Goal: Task Accomplishment & Management: Manage account settings

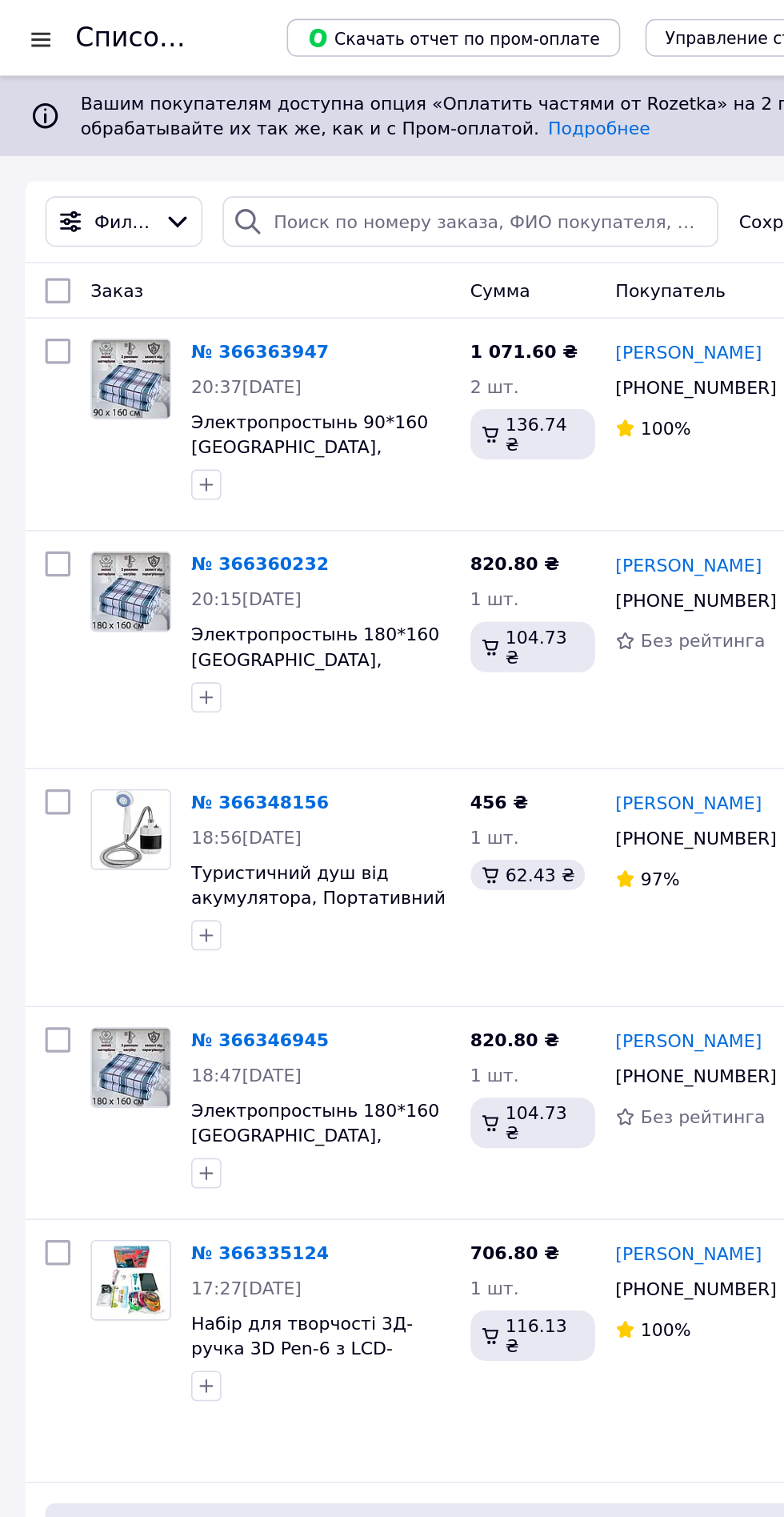
click at [30, 28] on div at bounding box center [26, 25] width 20 height 16
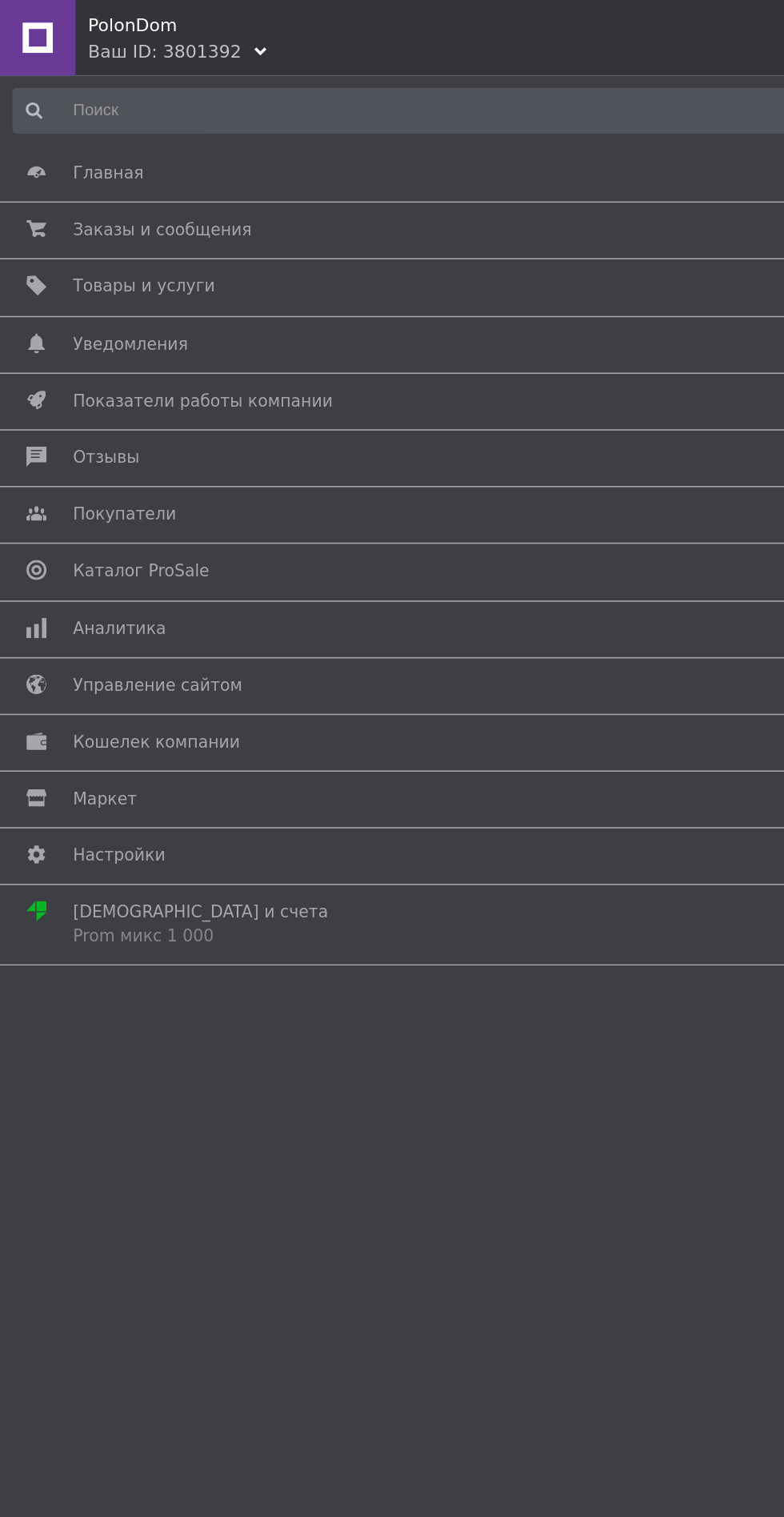
click at [80, 185] on span "Товары и услуги" at bounding box center [92, 182] width 91 height 15
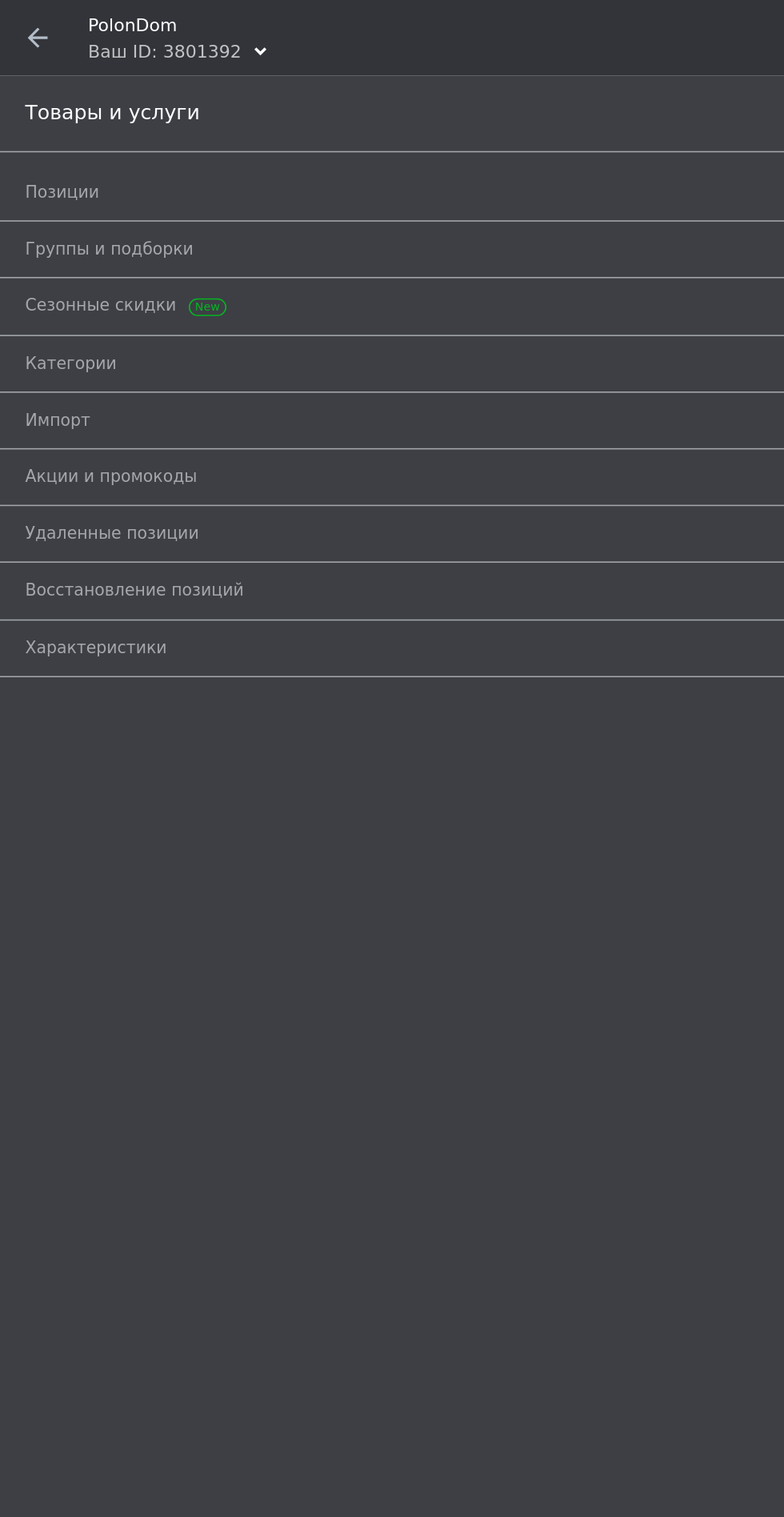
click at [50, 118] on span "Позиции" at bounding box center [39, 122] width 47 height 15
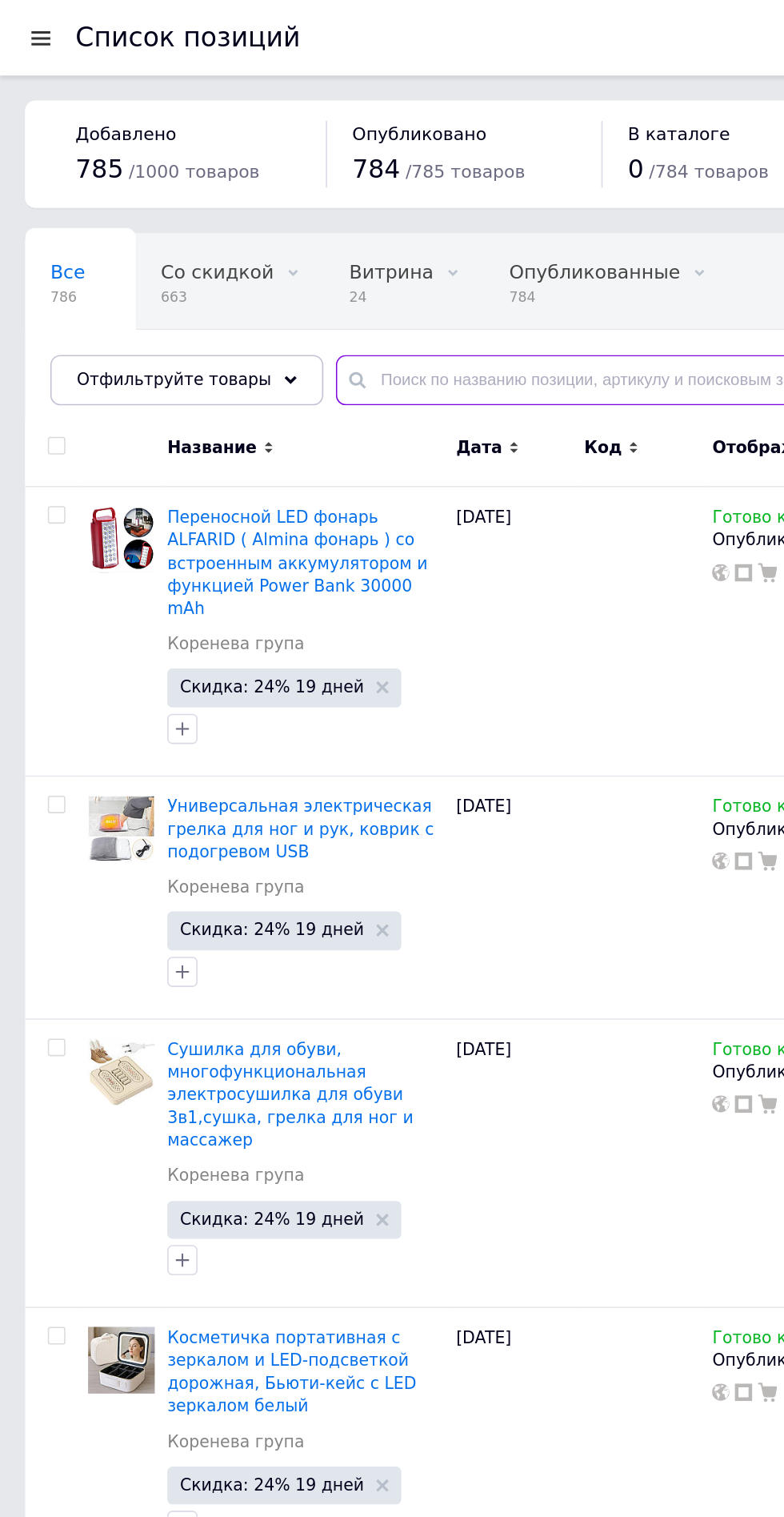
click at [240, 247] on input "text" at bounding box center [483, 241] width 538 height 32
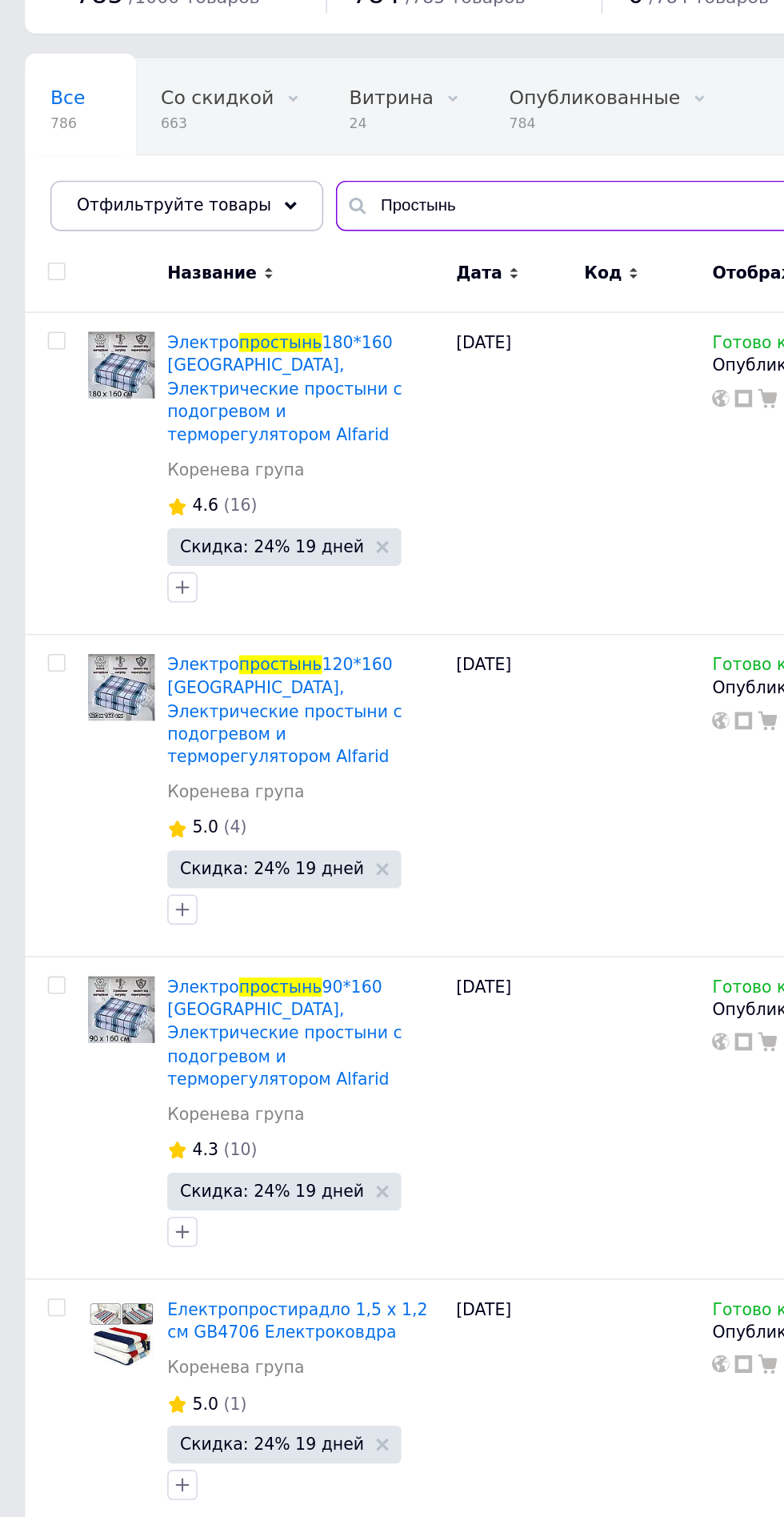
click at [285, 235] on input "Простынь" at bounding box center [483, 241] width 538 height 32
type input "П"
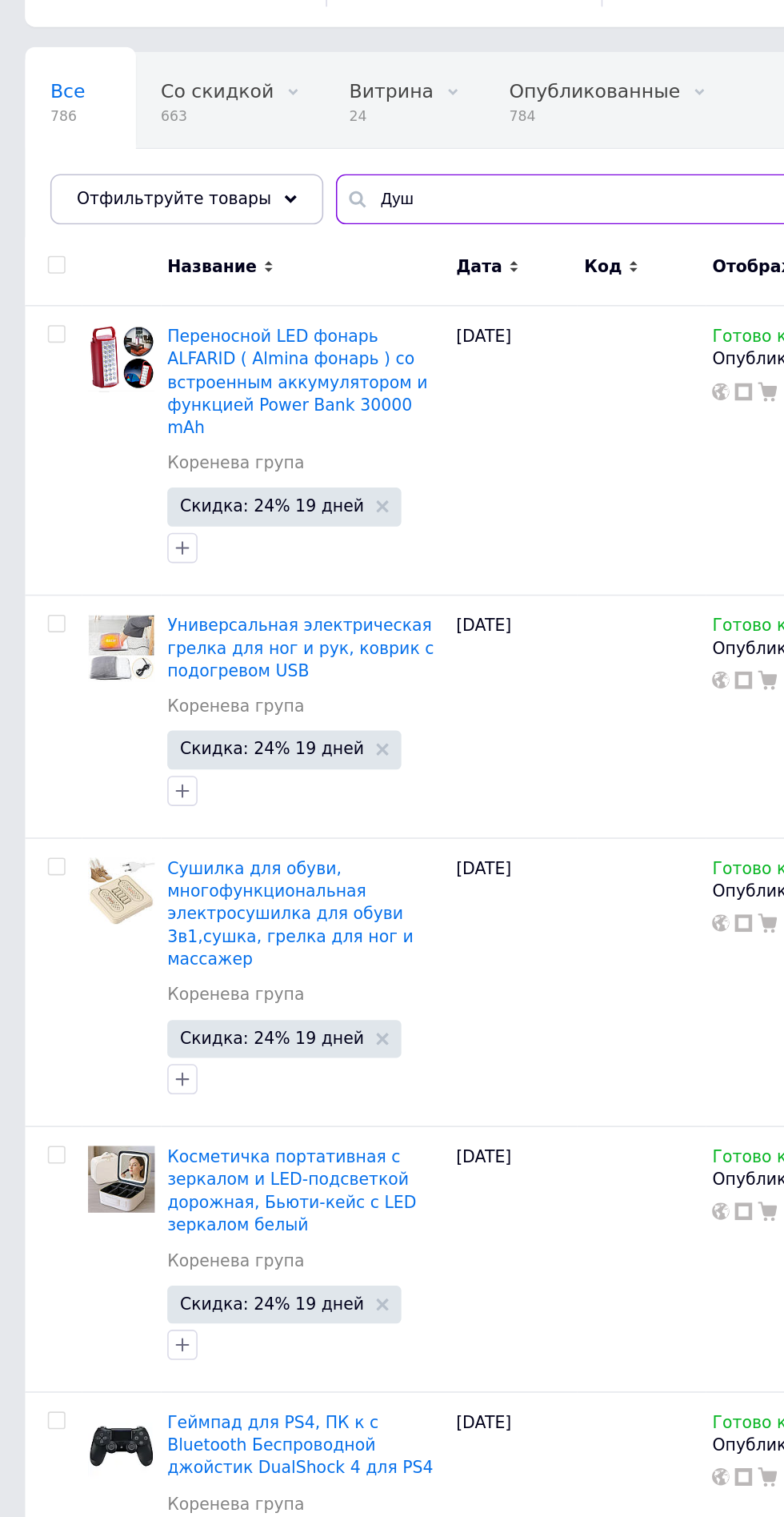
type input "Душ"
click at [57, 175] on div "Все 786" at bounding box center [51, 179] width 70 height 61
click at [277, 256] on input "Душ" at bounding box center [483, 241] width 538 height 32
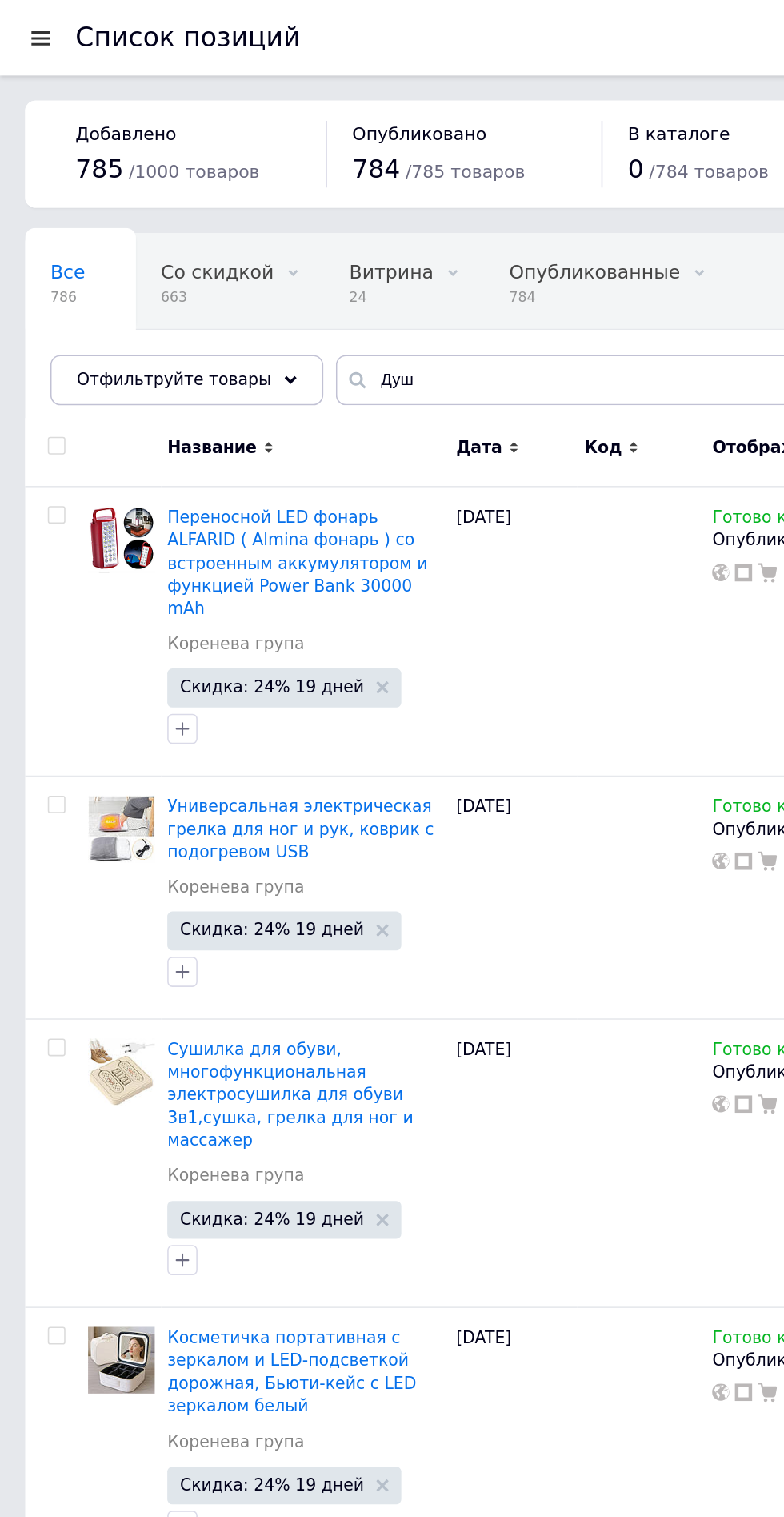
click at [26, 19] on div at bounding box center [26, 24] width 20 height 15
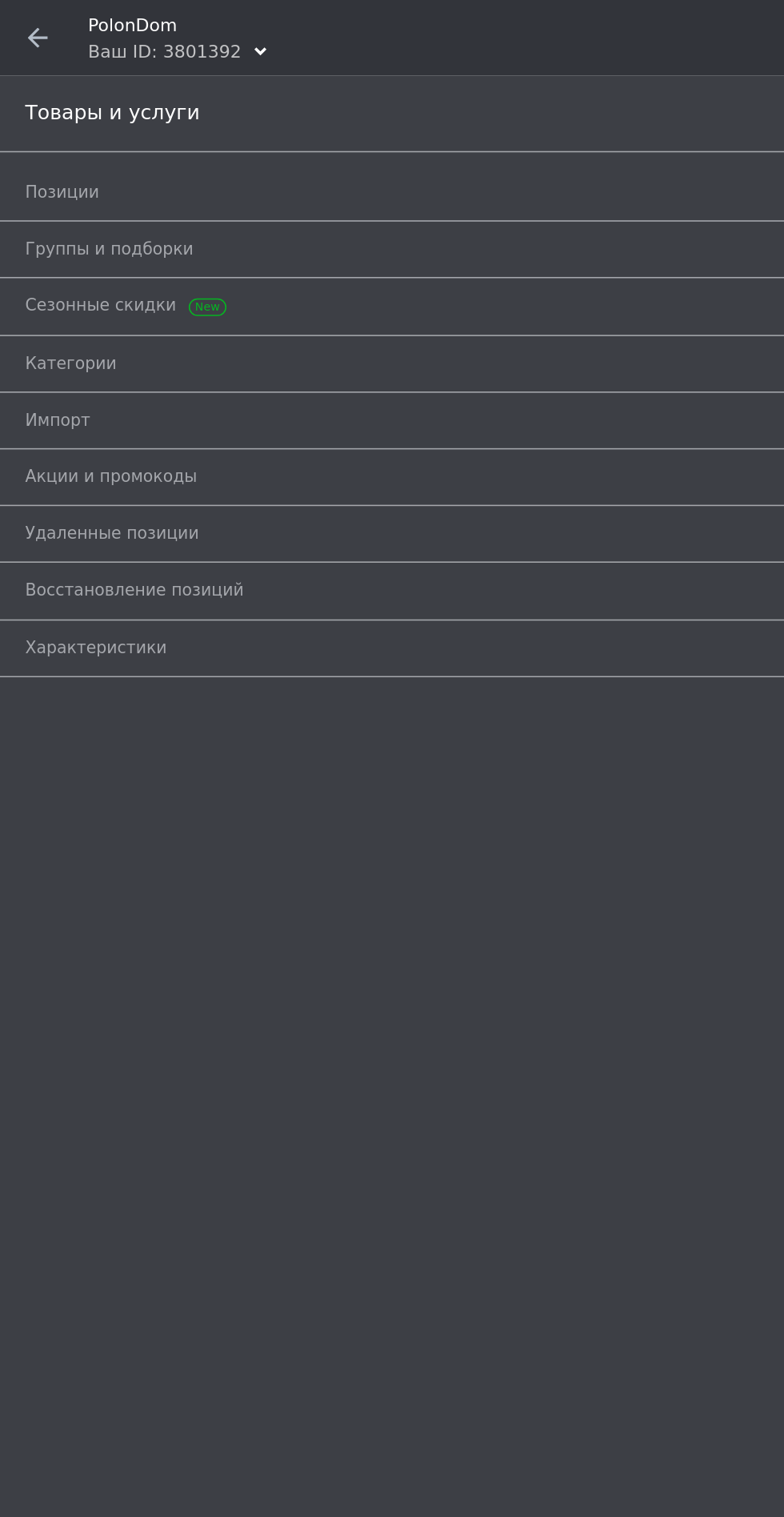
click at [61, 123] on span "Позиции" at bounding box center [374, 122] width 716 height 15
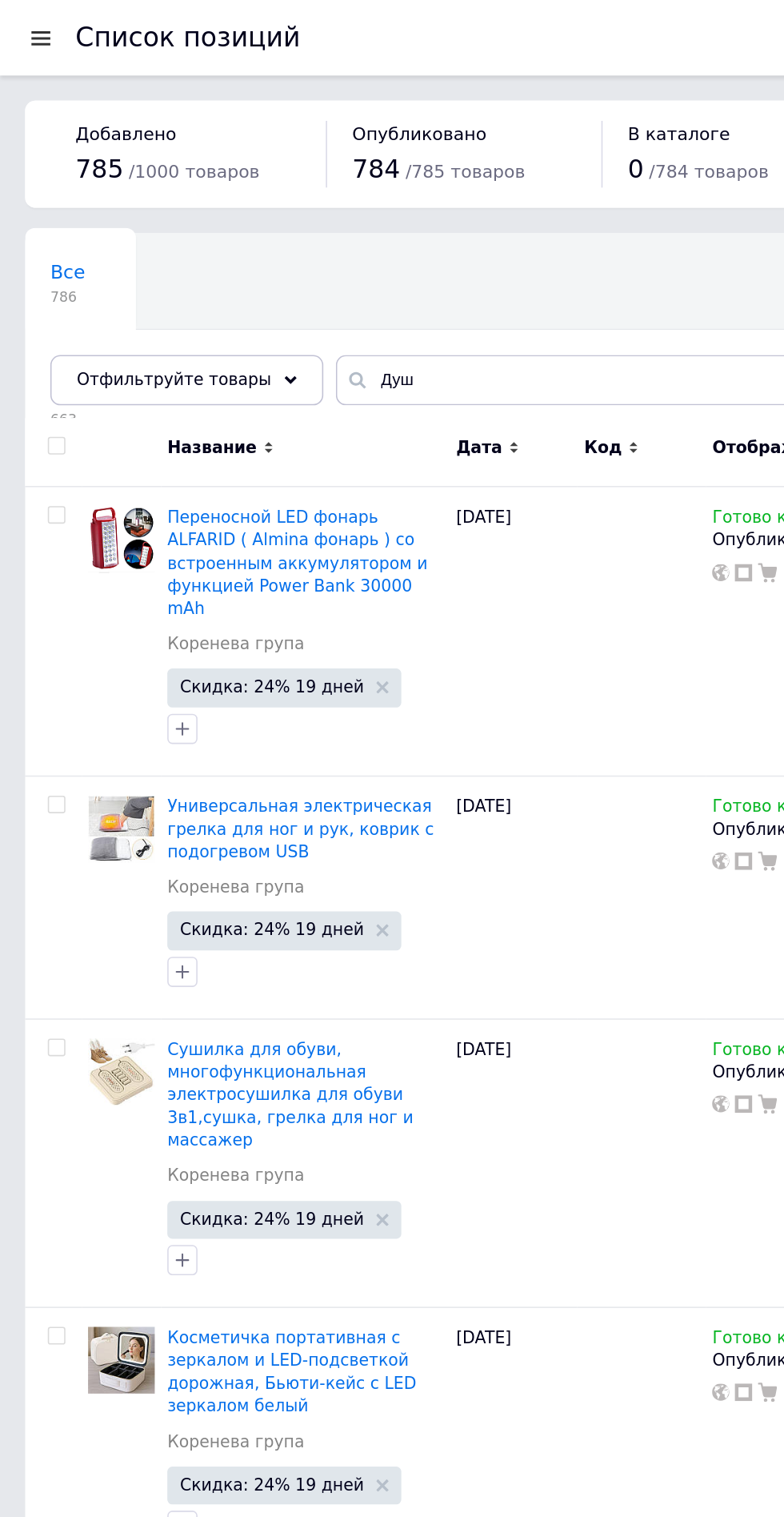
click at [30, 24] on div at bounding box center [26, 24] width 20 height 15
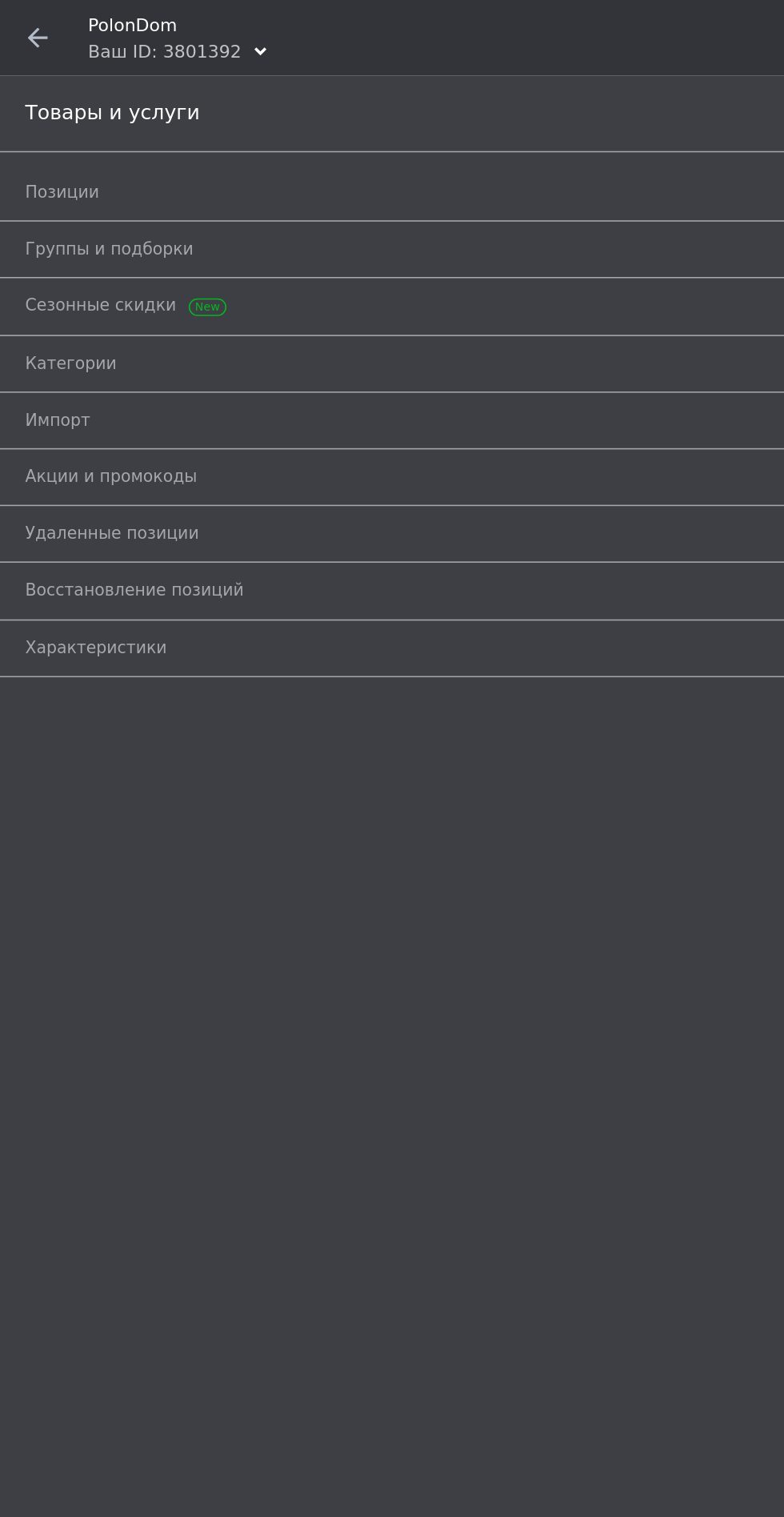
click at [35, 17] on span at bounding box center [24, 24] width 48 height 48
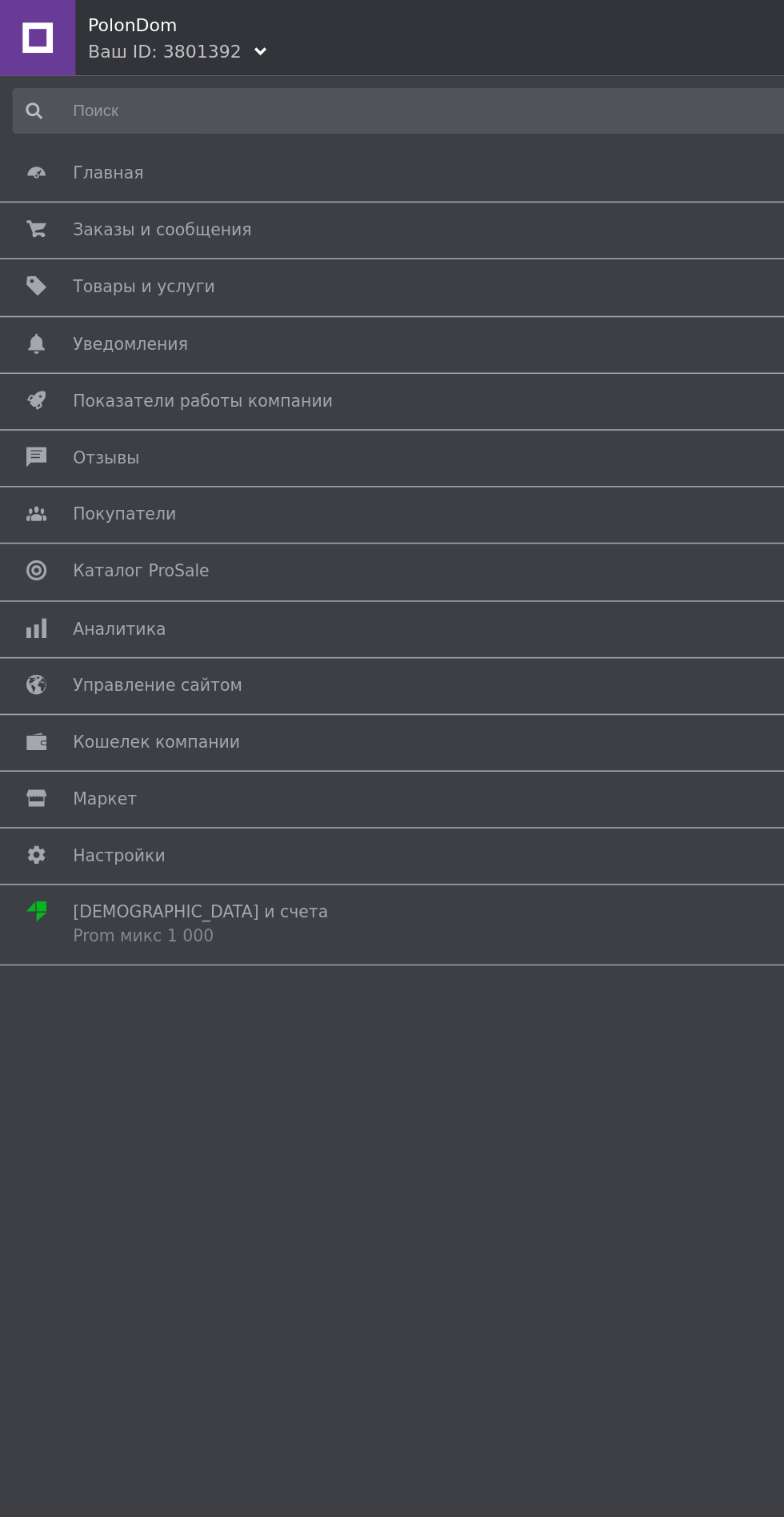
click at [74, 107] on span "Главная" at bounding box center [68, 110] width 45 height 15
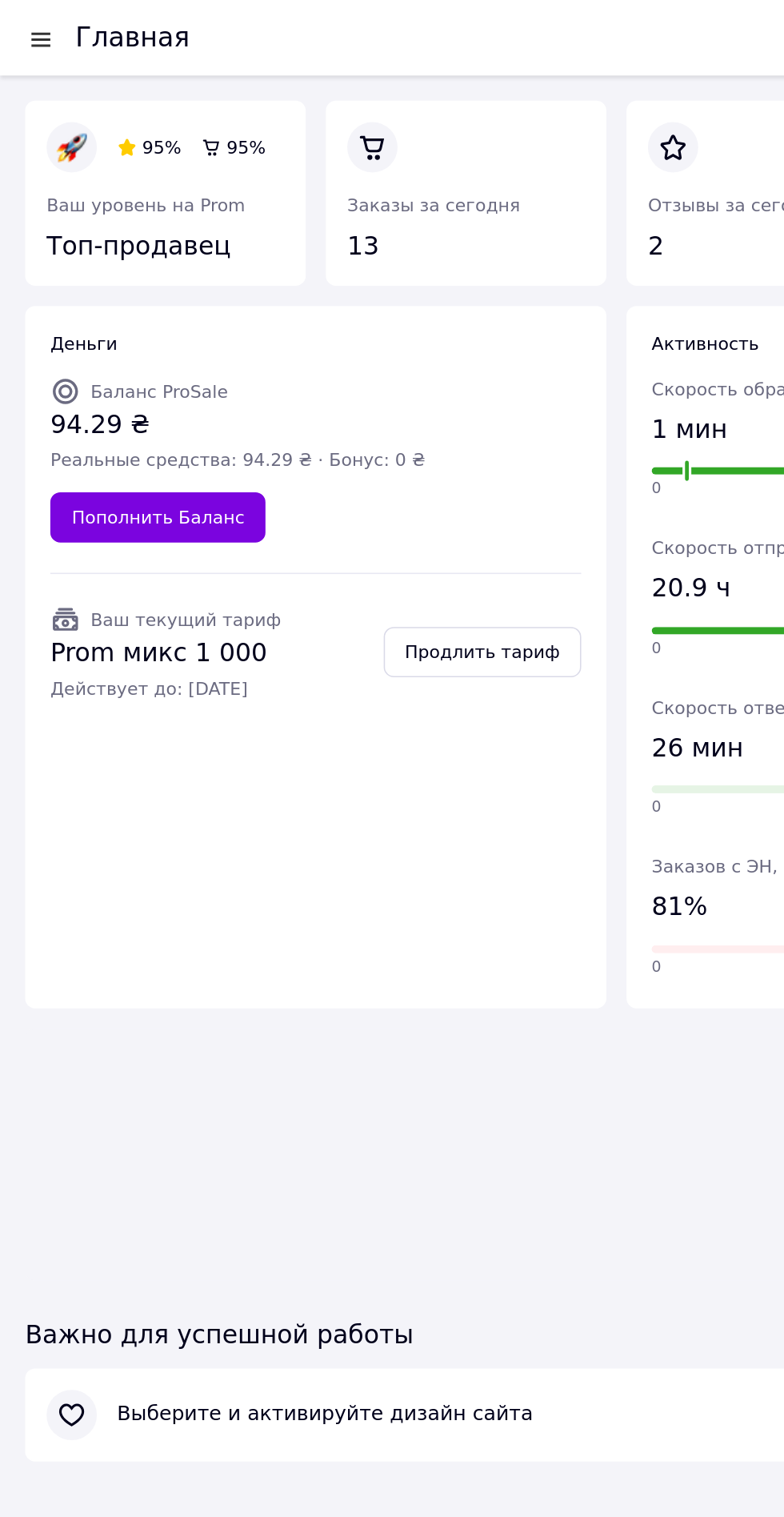
click at [33, 32] on div at bounding box center [26, 25] width 20 height 16
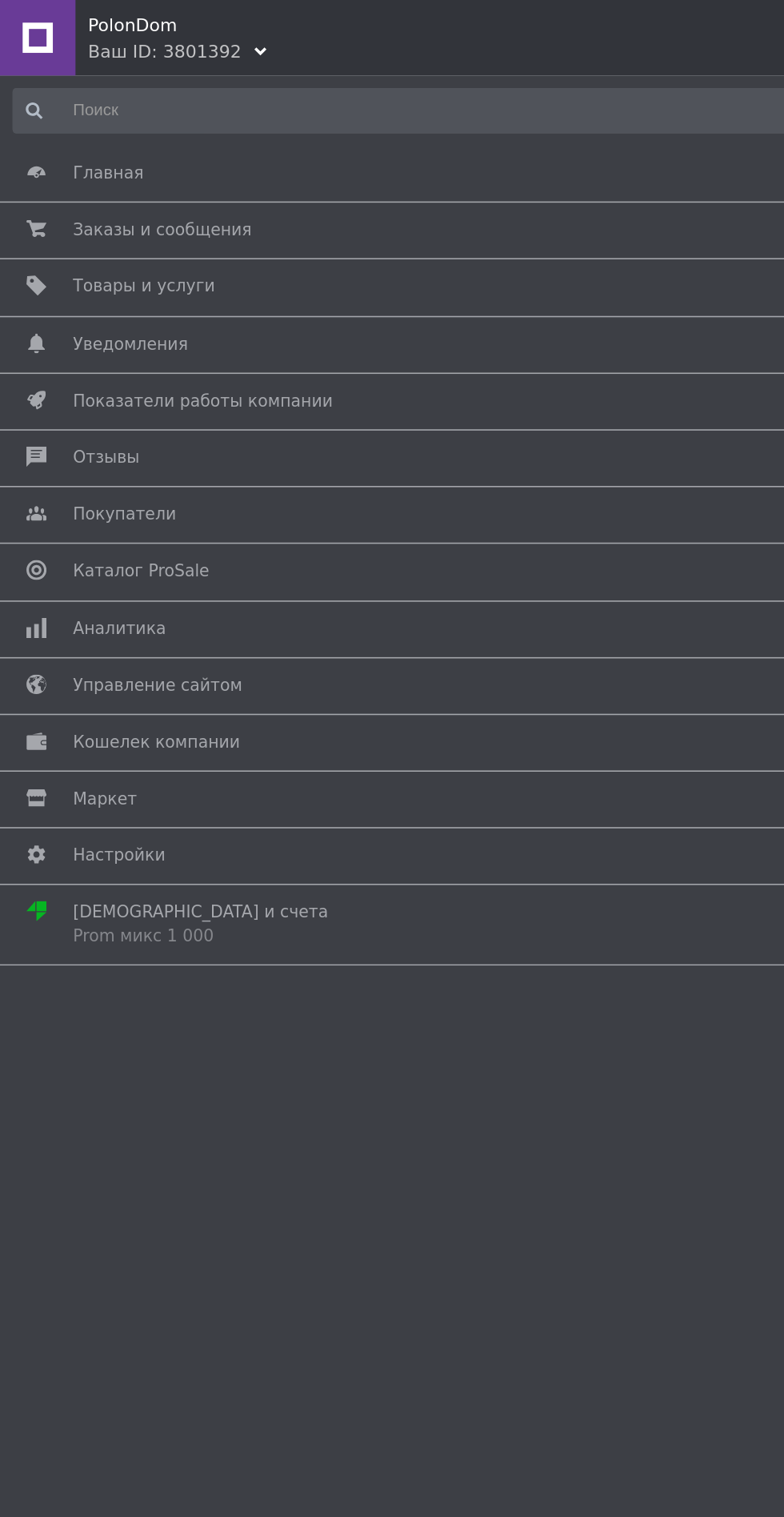
click at [90, 152] on span "Заказы и сообщения" at bounding box center [103, 146] width 114 height 15
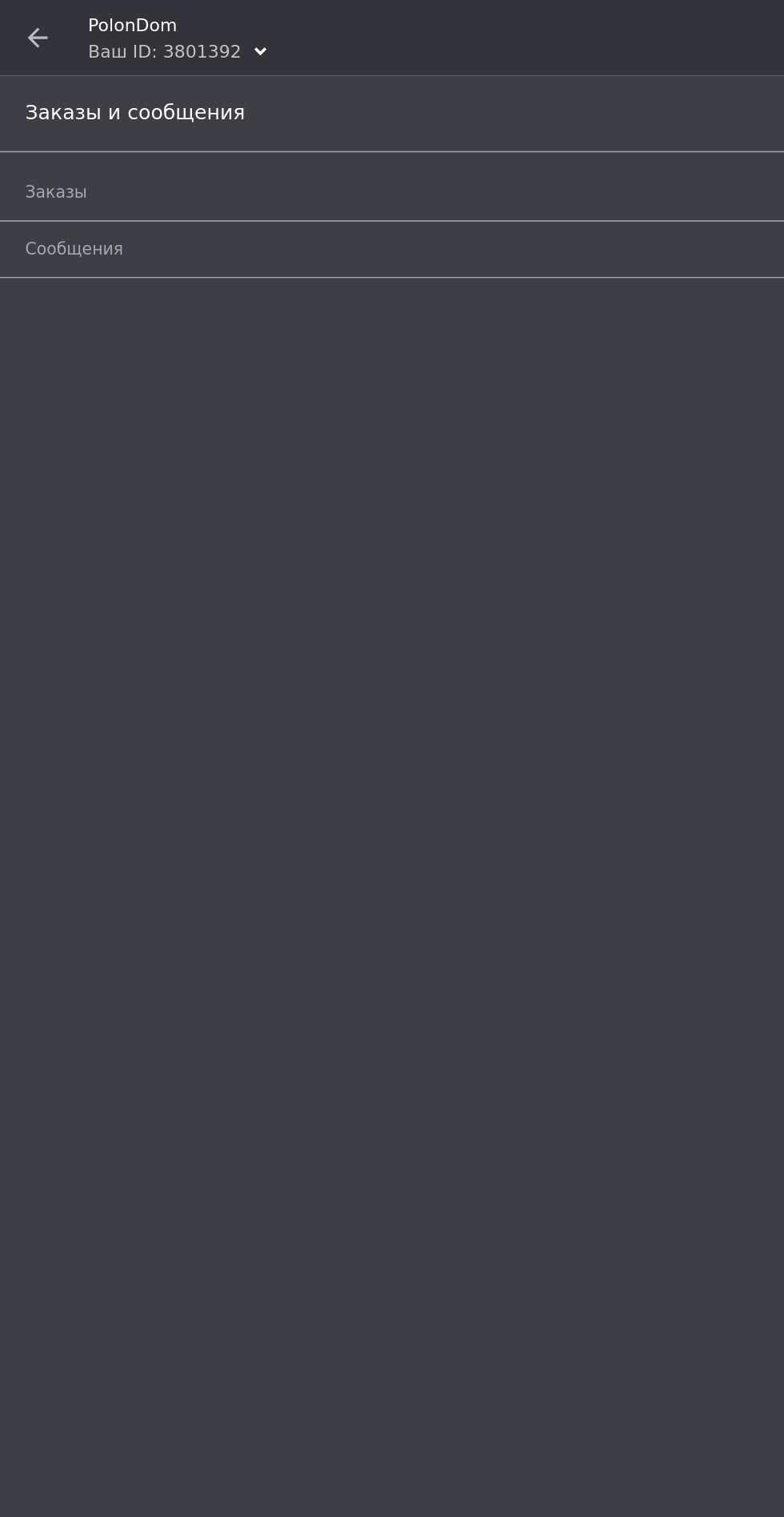
click at [63, 120] on span "Заказы" at bounding box center [374, 122] width 716 height 15
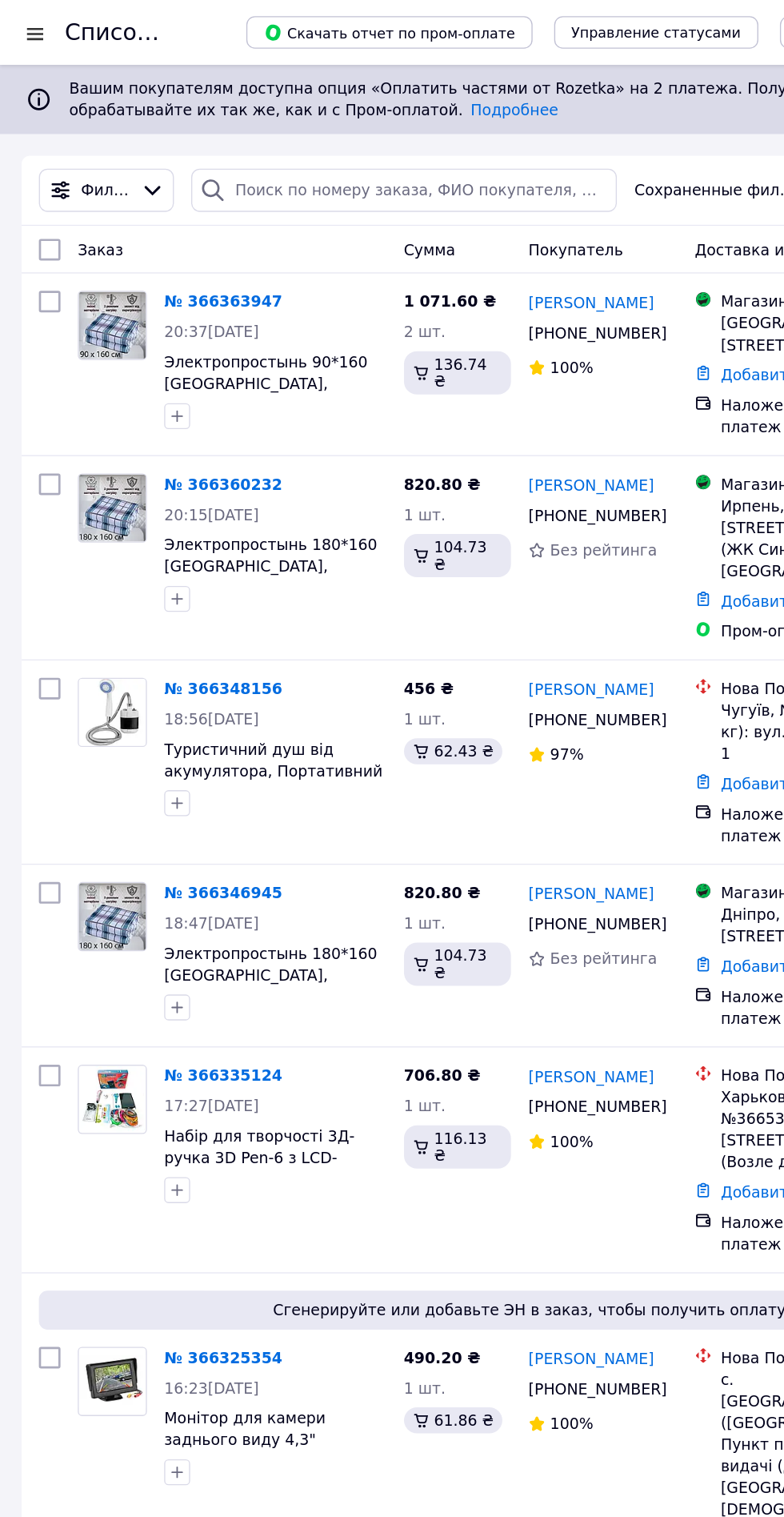
click at [22, 19] on div at bounding box center [26, 25] width 20 height 16
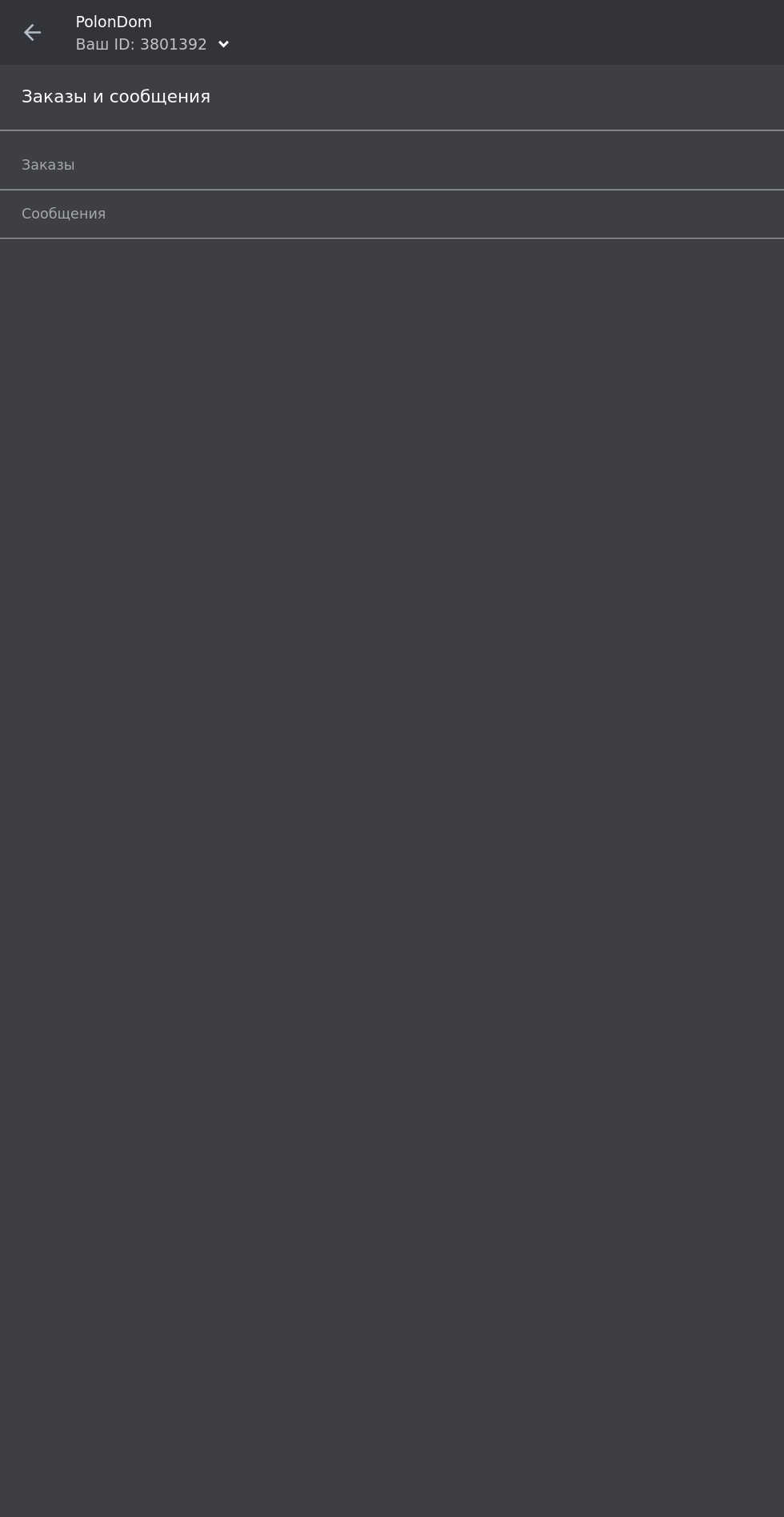
click at [30, 20] on icon at bounding box center [24, 24] width 13 height 13
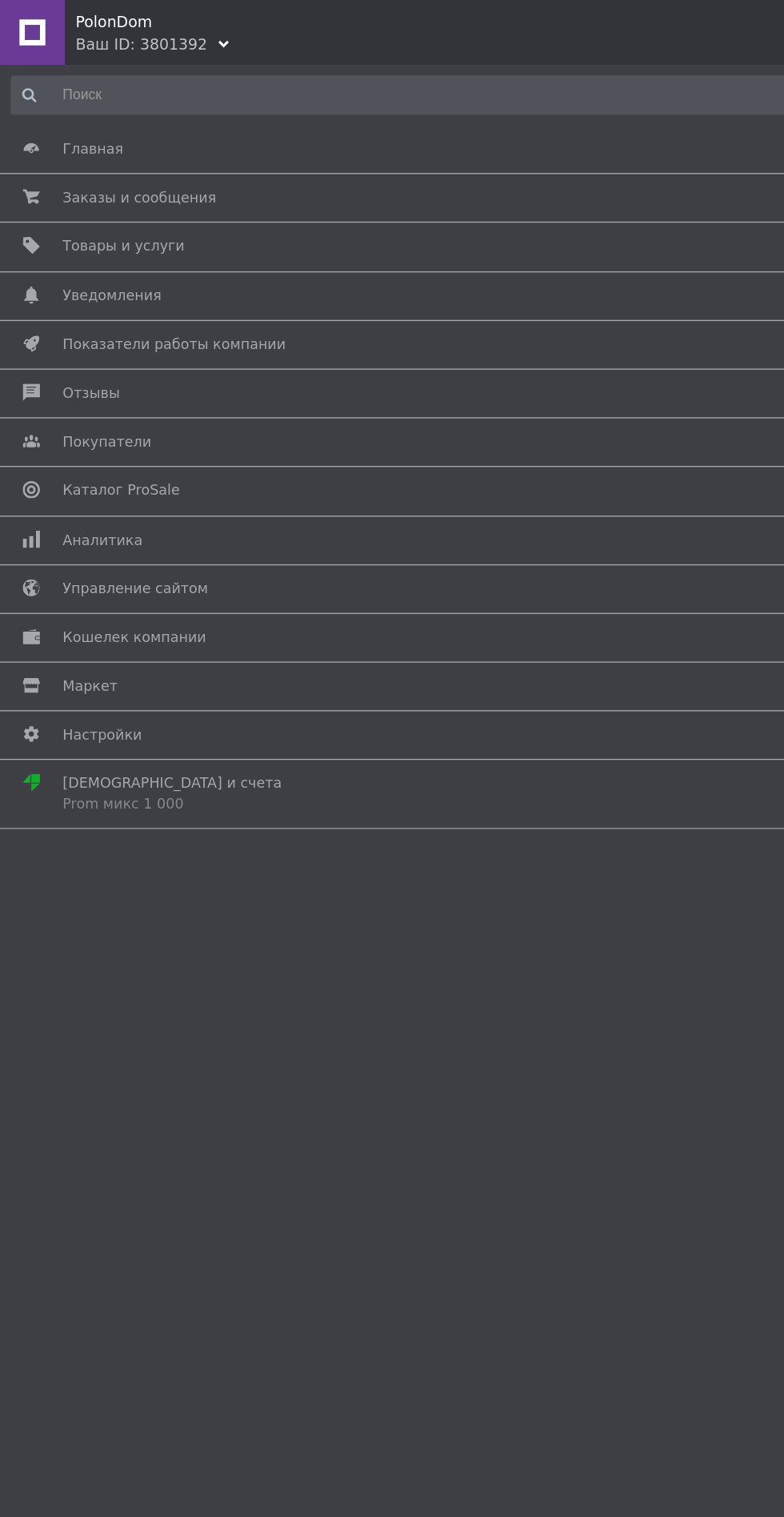
click at [79, 185] on span "Товары и услуги" at bounding box center [92, 182] width 91 height 15
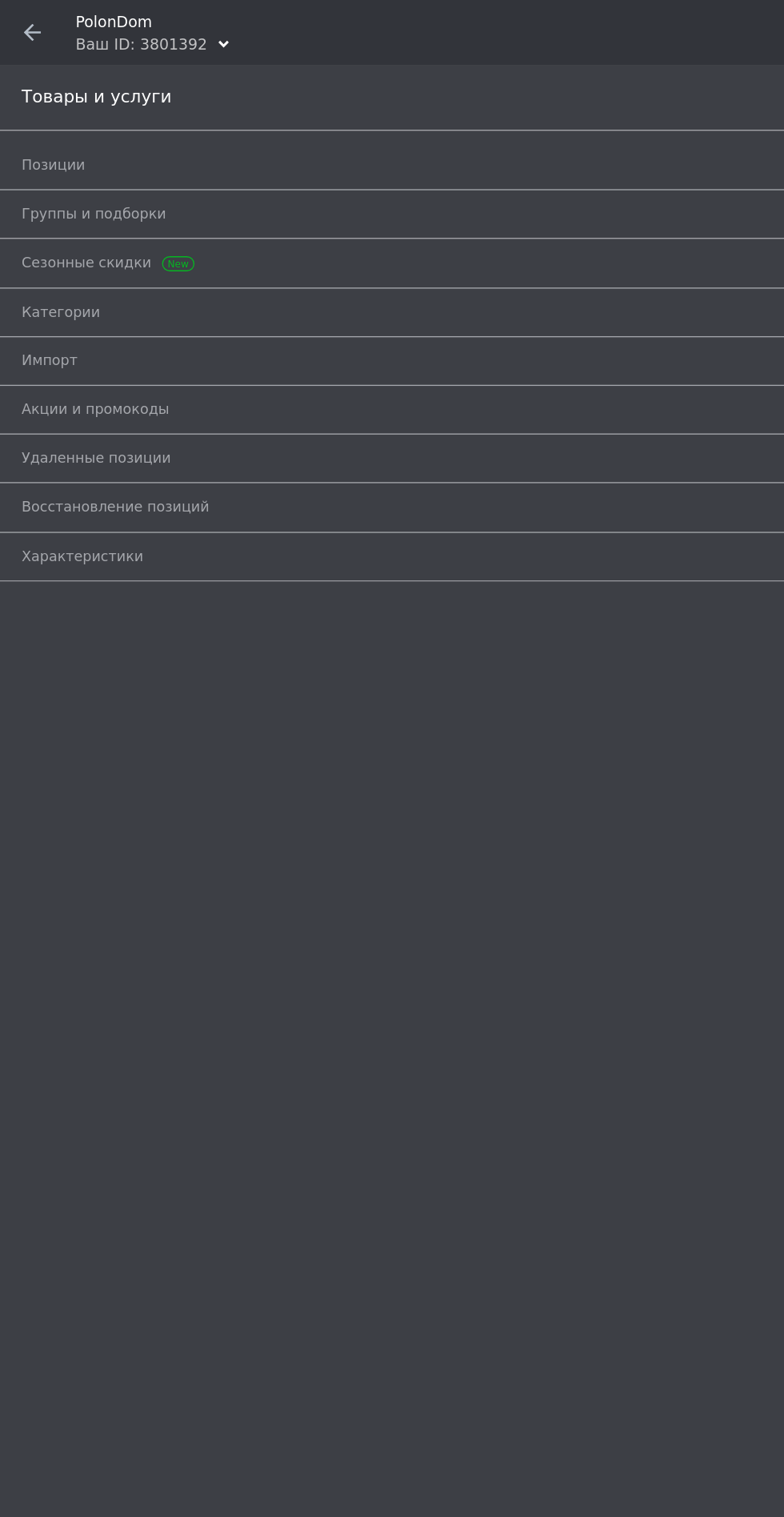
click at [33, 115] on link "Позиции" at bounding box center [396, 122] width 760 height 27
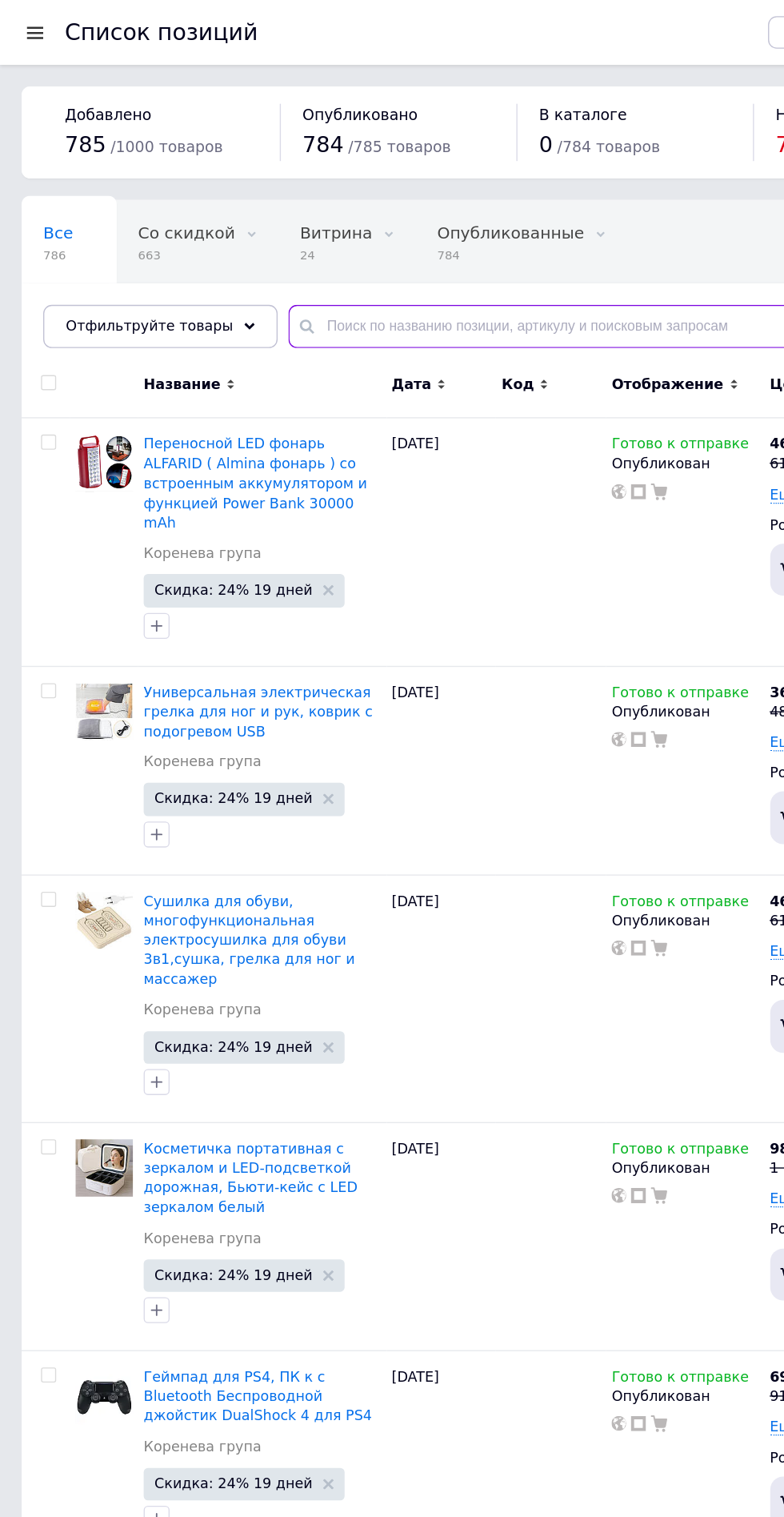
click at [264, 230] on input "text" at bounding box center [483, 241] width 538 height 32
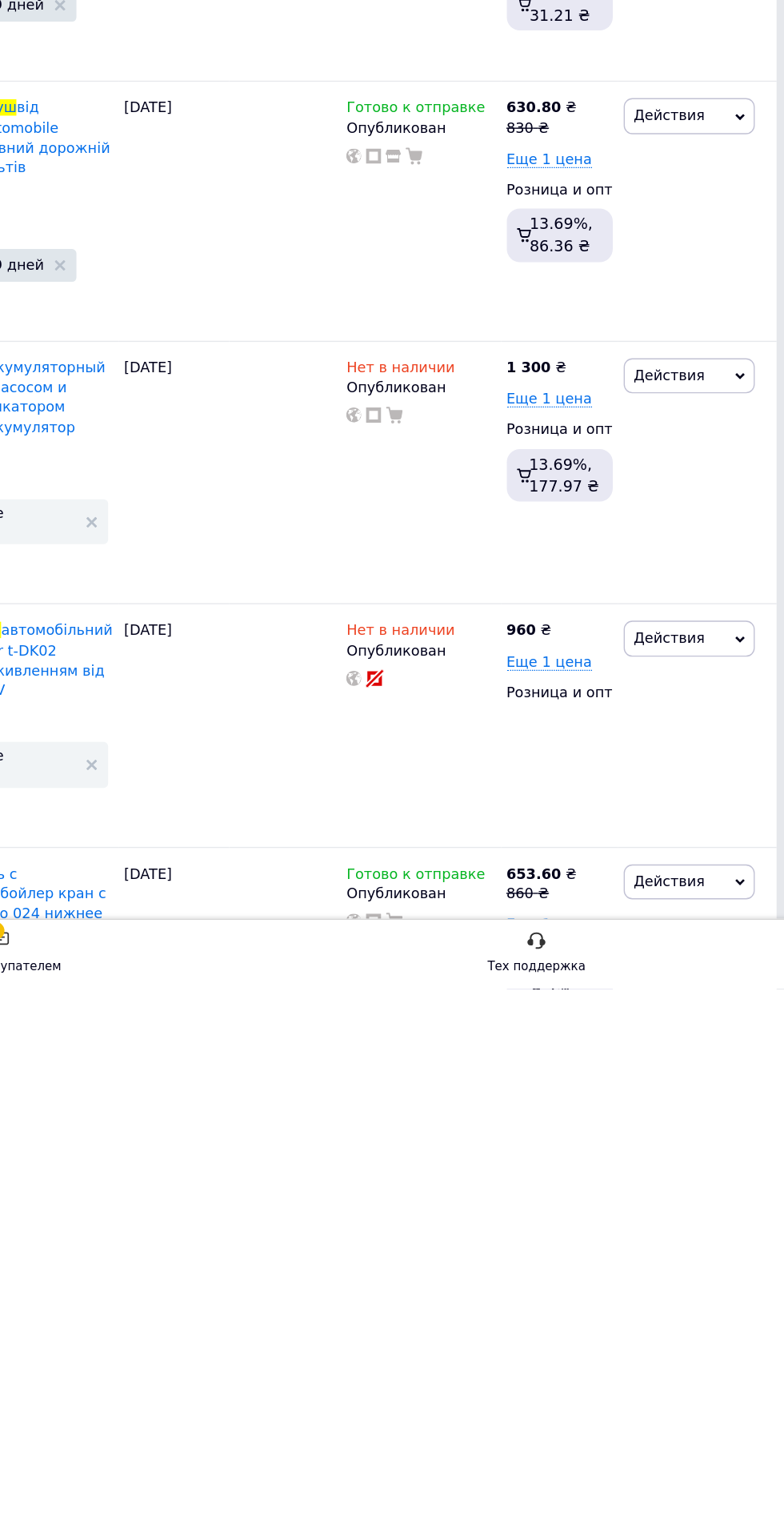
type input "Душ"
click at [487, 1069] on div "Опубликован" at bounding box center [507, 1076] width 109 height 15
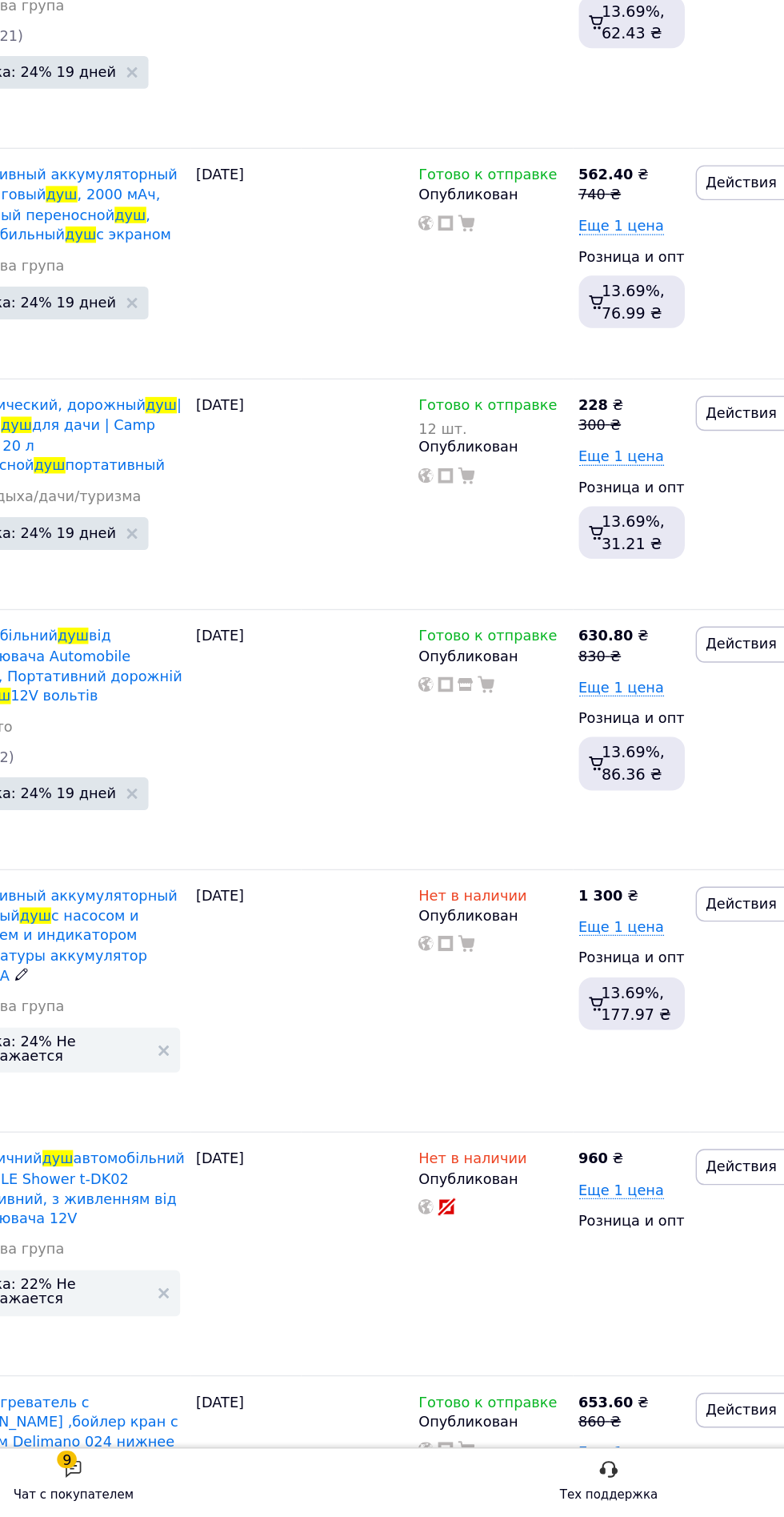
click at [506, 1056] on span "Нет в наличии" at bounding box center [492, 1064] width 80 height 17
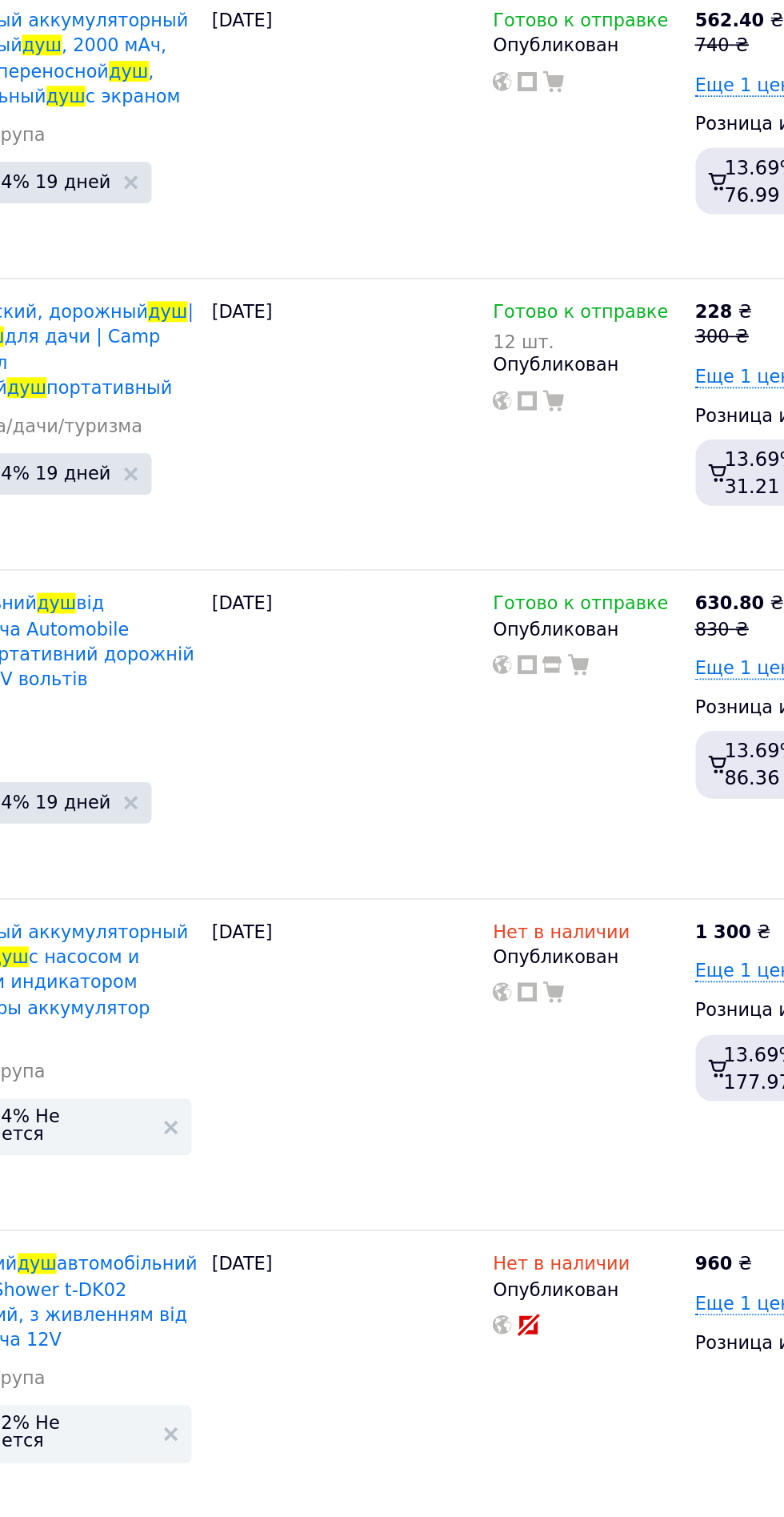
scroll to position [19, 0]
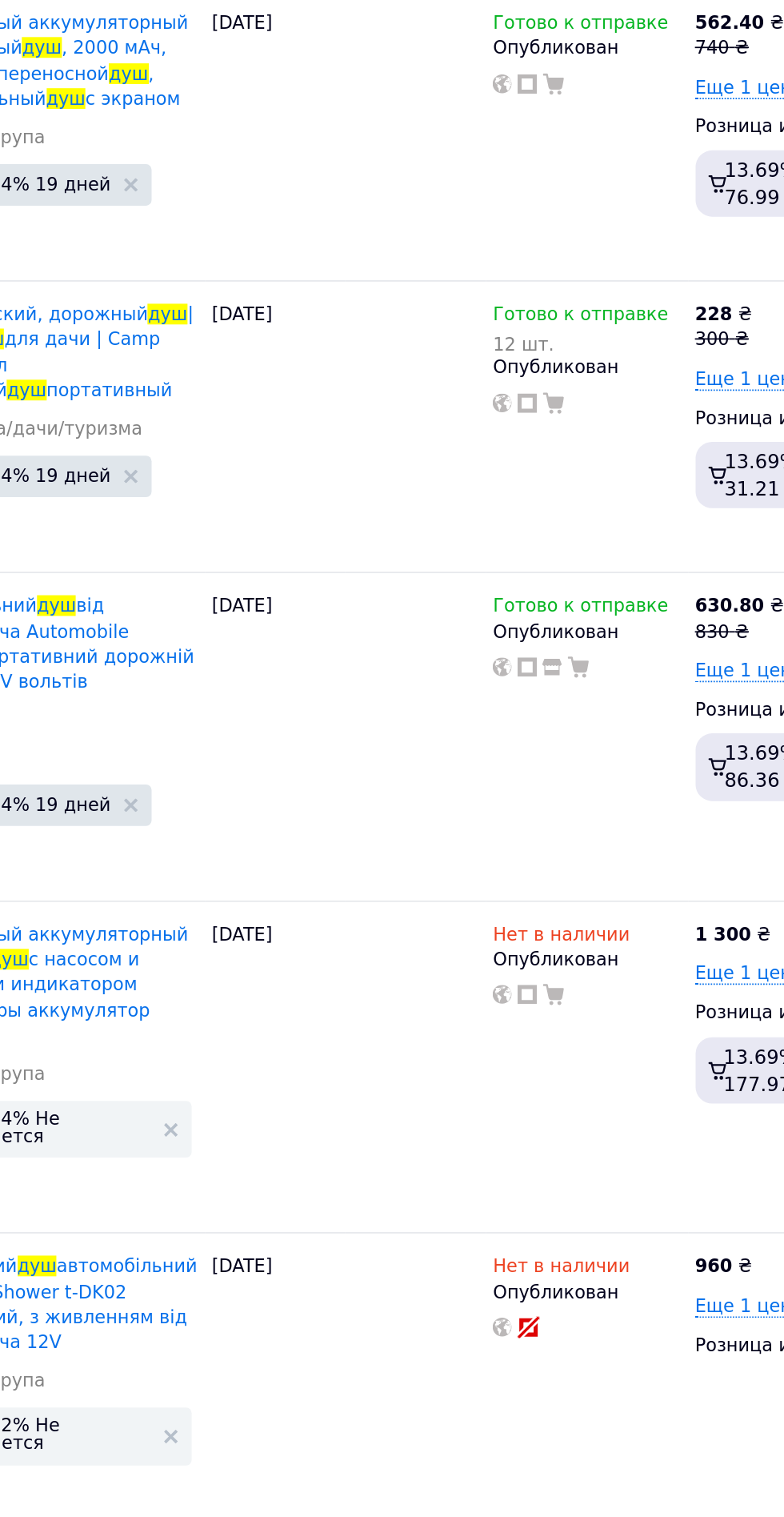
click at [486, 1038] on span "Нет в наличии" at bounding box center [492, 1046] width 80 height 17
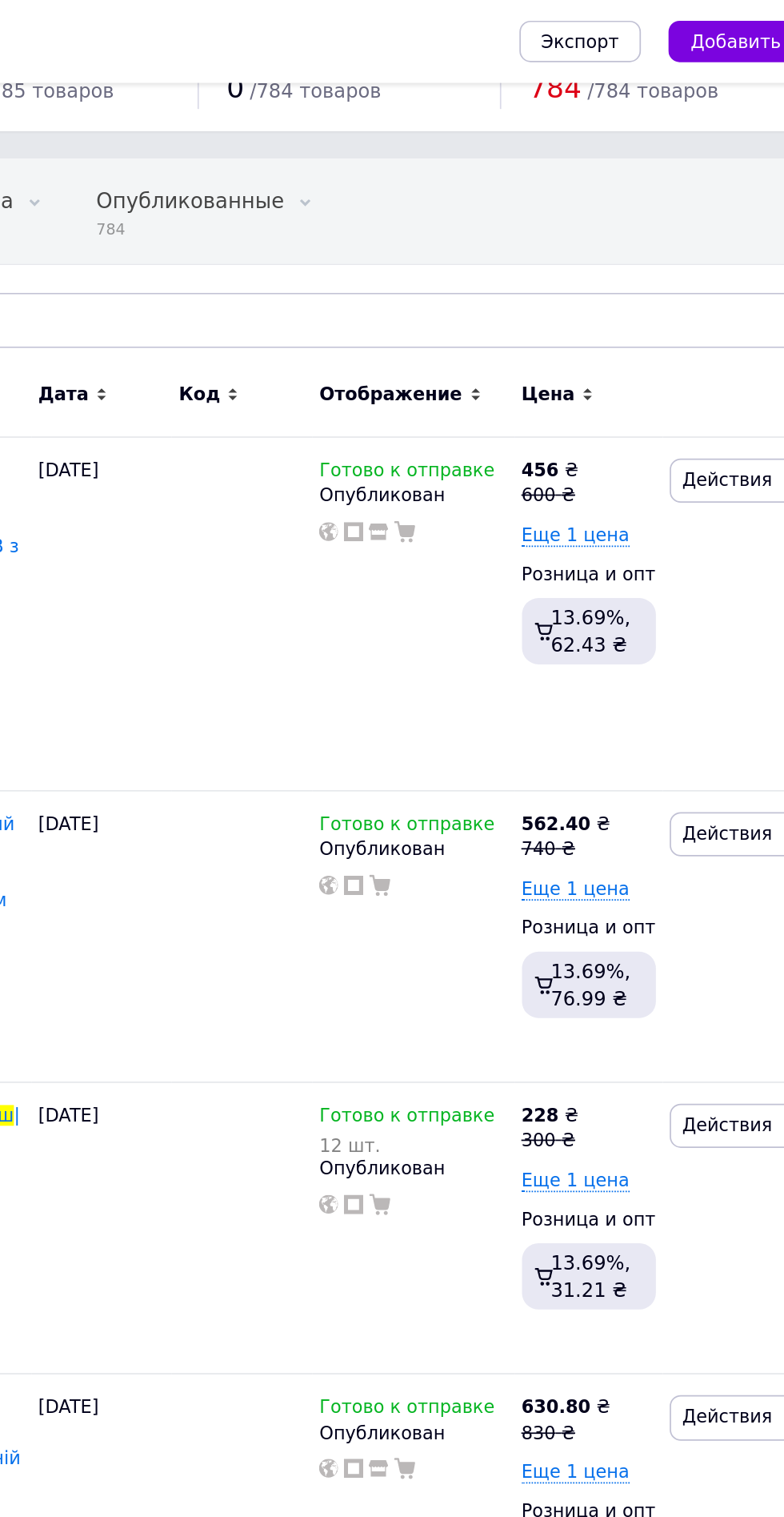
scroll to position [0, 0]
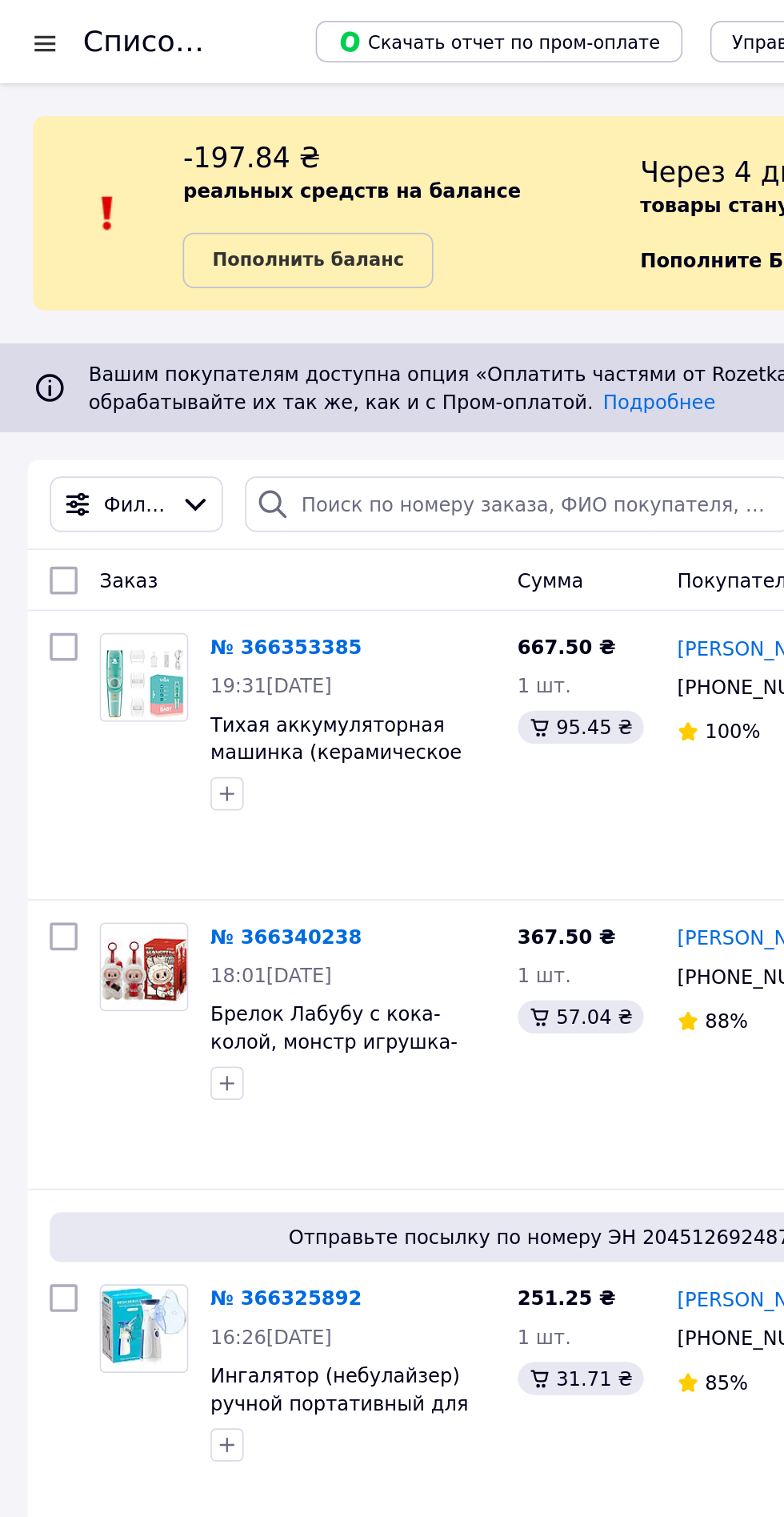
click at [20, 24] on div at bounding box center [26, 25] width 20 height 16
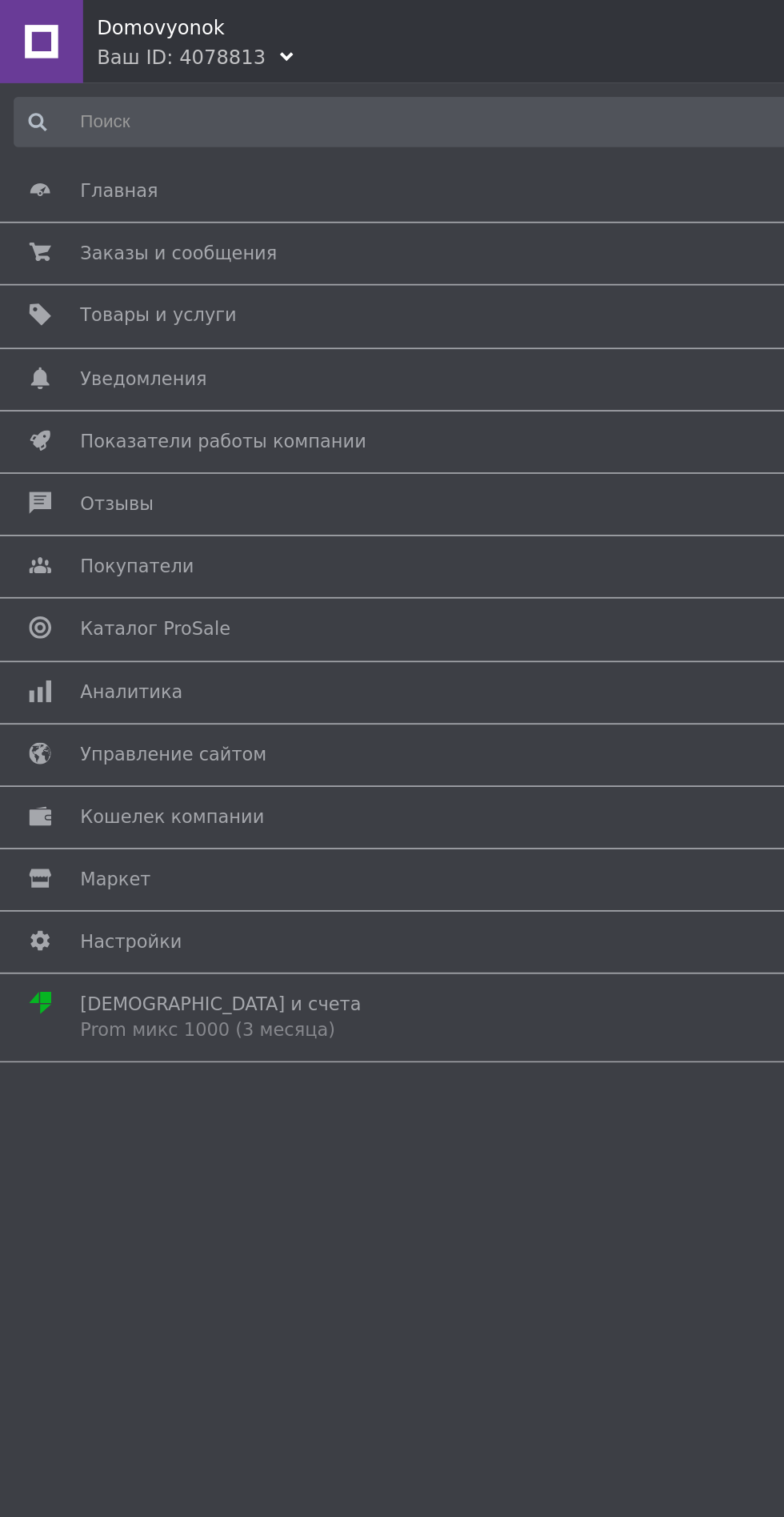
click at [52, 150] on span "Заказы и сообщения" at bounding box center [103, 146] width 114 height 15
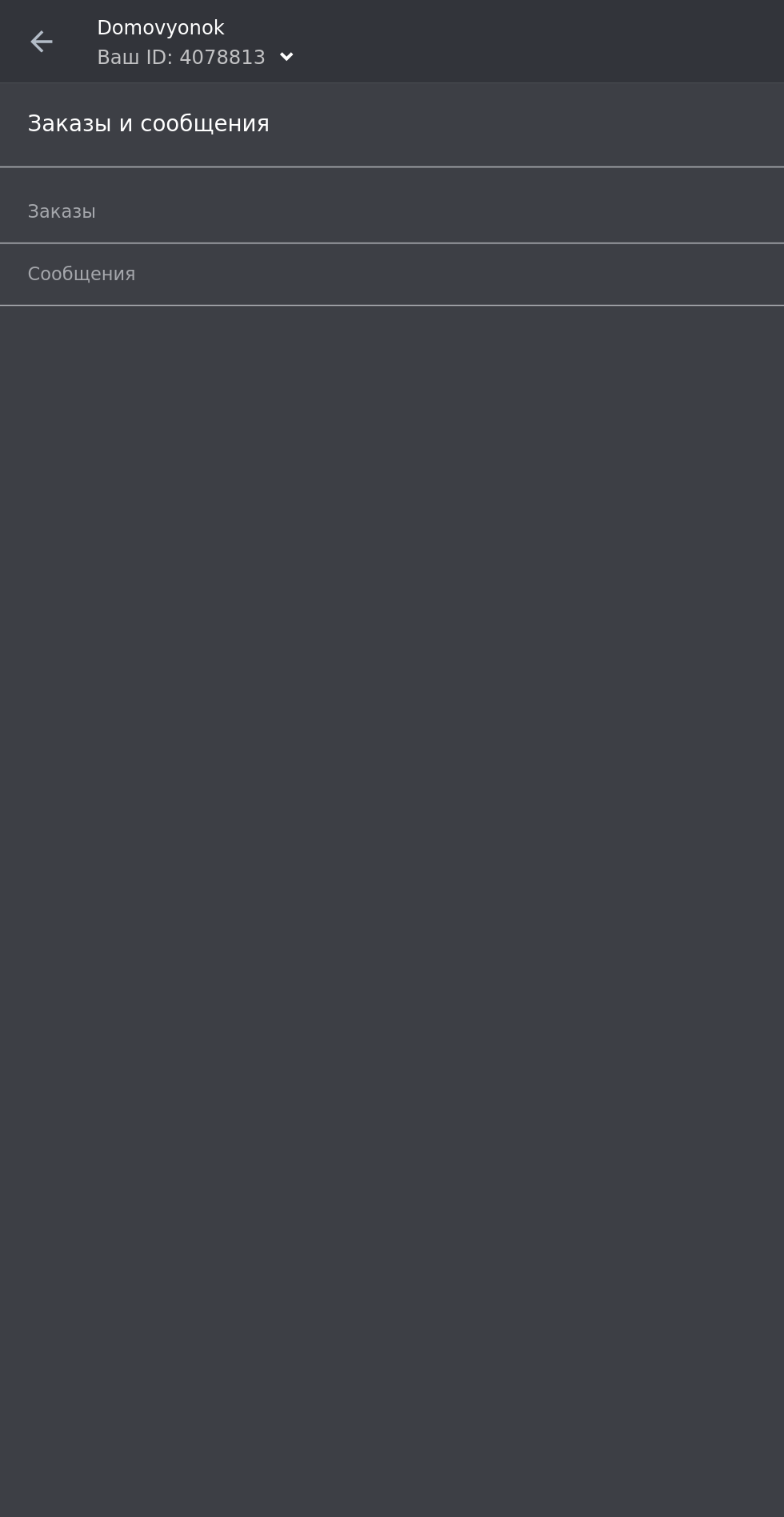
click at [22, 30] on icon at bounding box center [24, 24] width 13 height 13
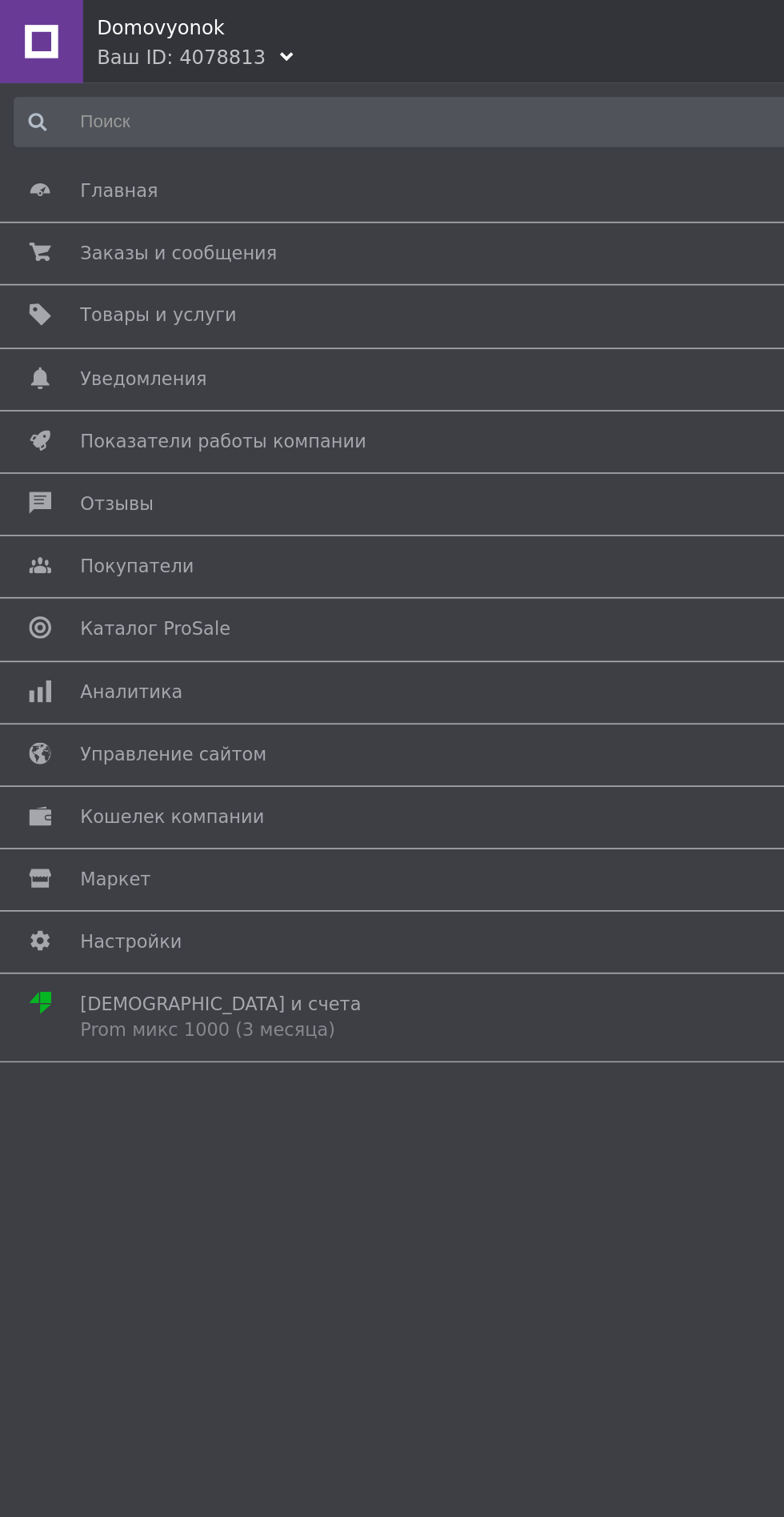
click at [46, 180] on span "Товары и услуги" at bounding box center [92, 182] width 91 height 15
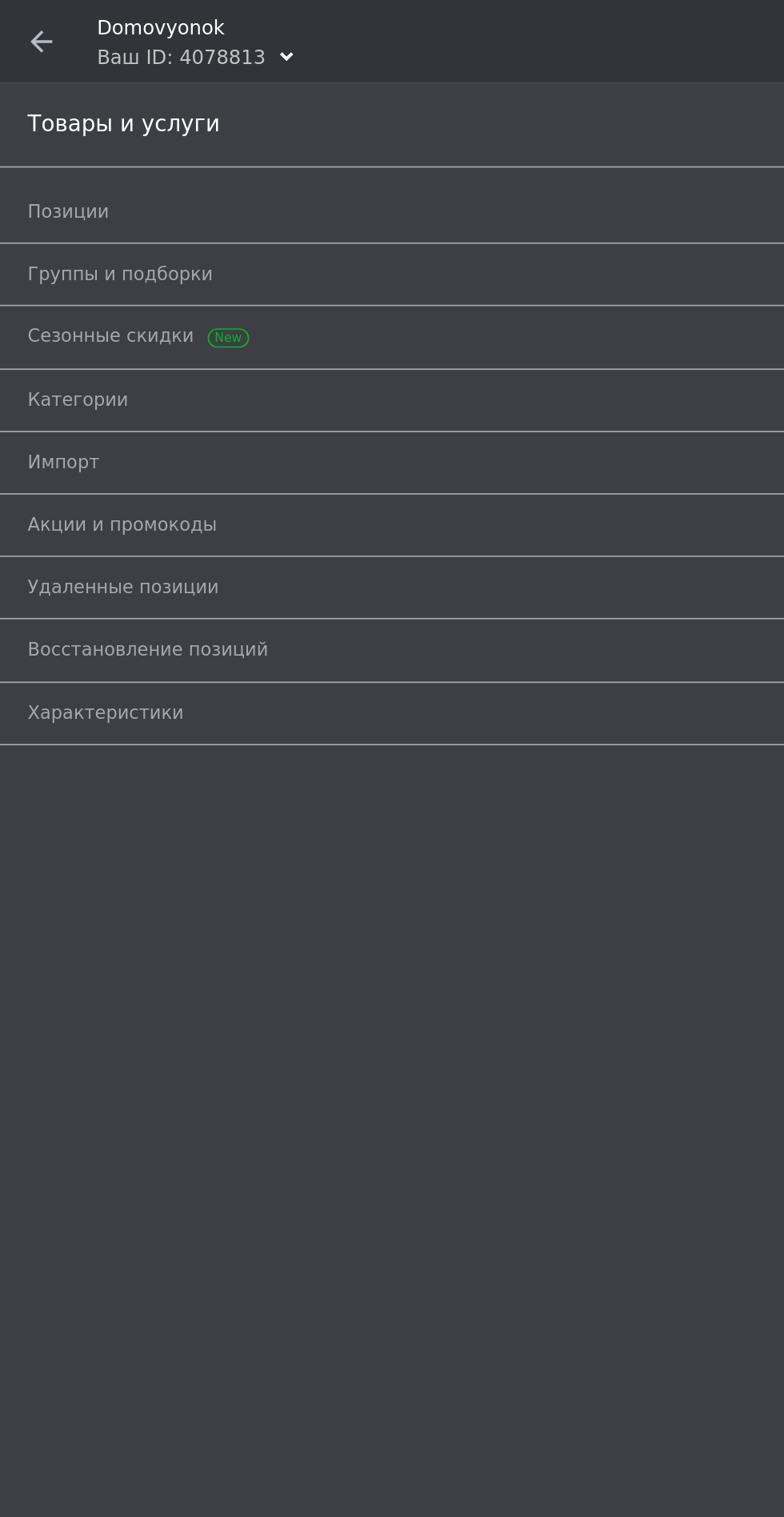
click at [35, 117] on span "Позиции" at bounding box center [39, 122] width 47 height 15
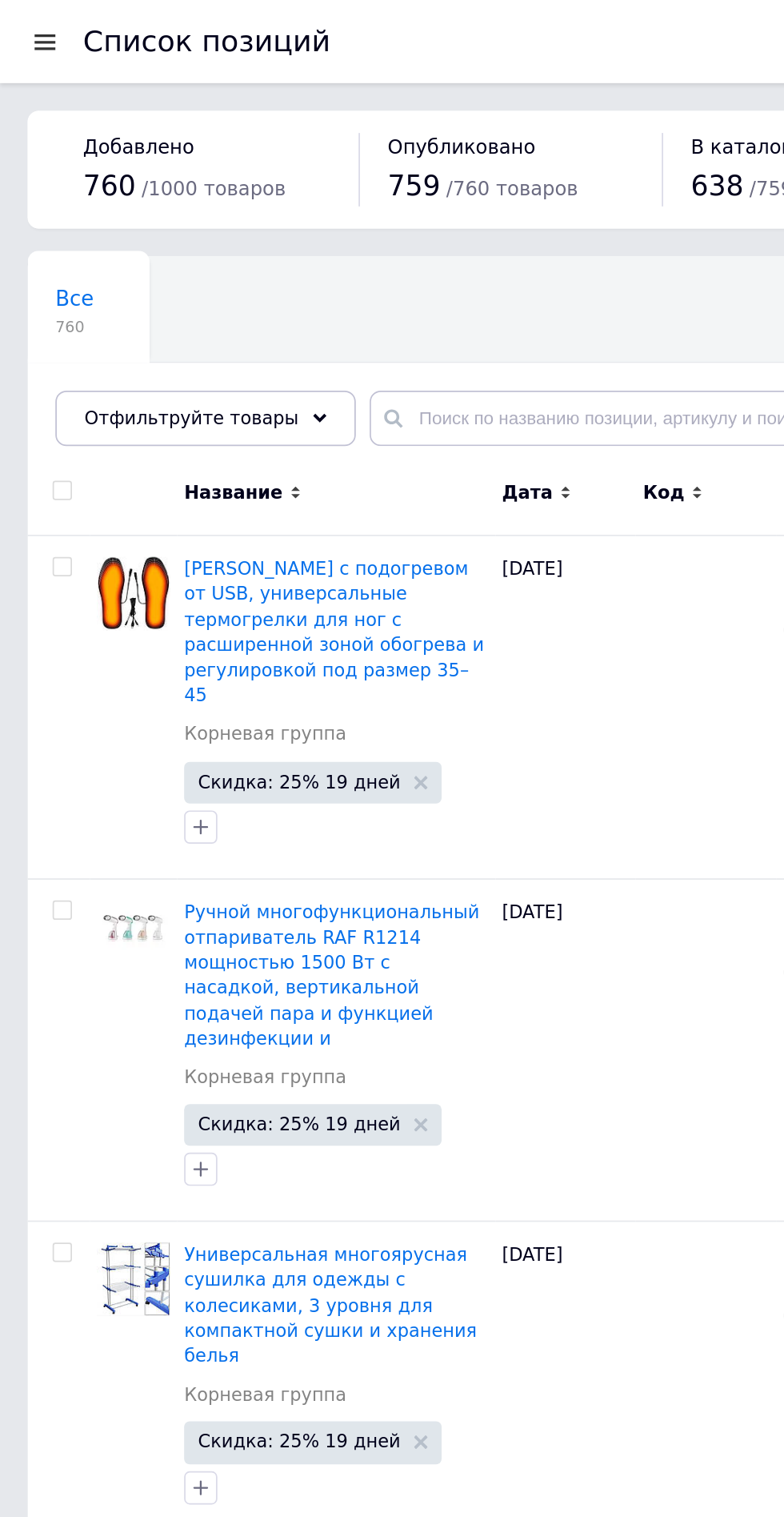
click at [246, 266] on div "Название" at bounding box center [194, 287] width 184 height 44
click at [226, 235] on input "text" at bounding box center [483, 241] width 538 height 32
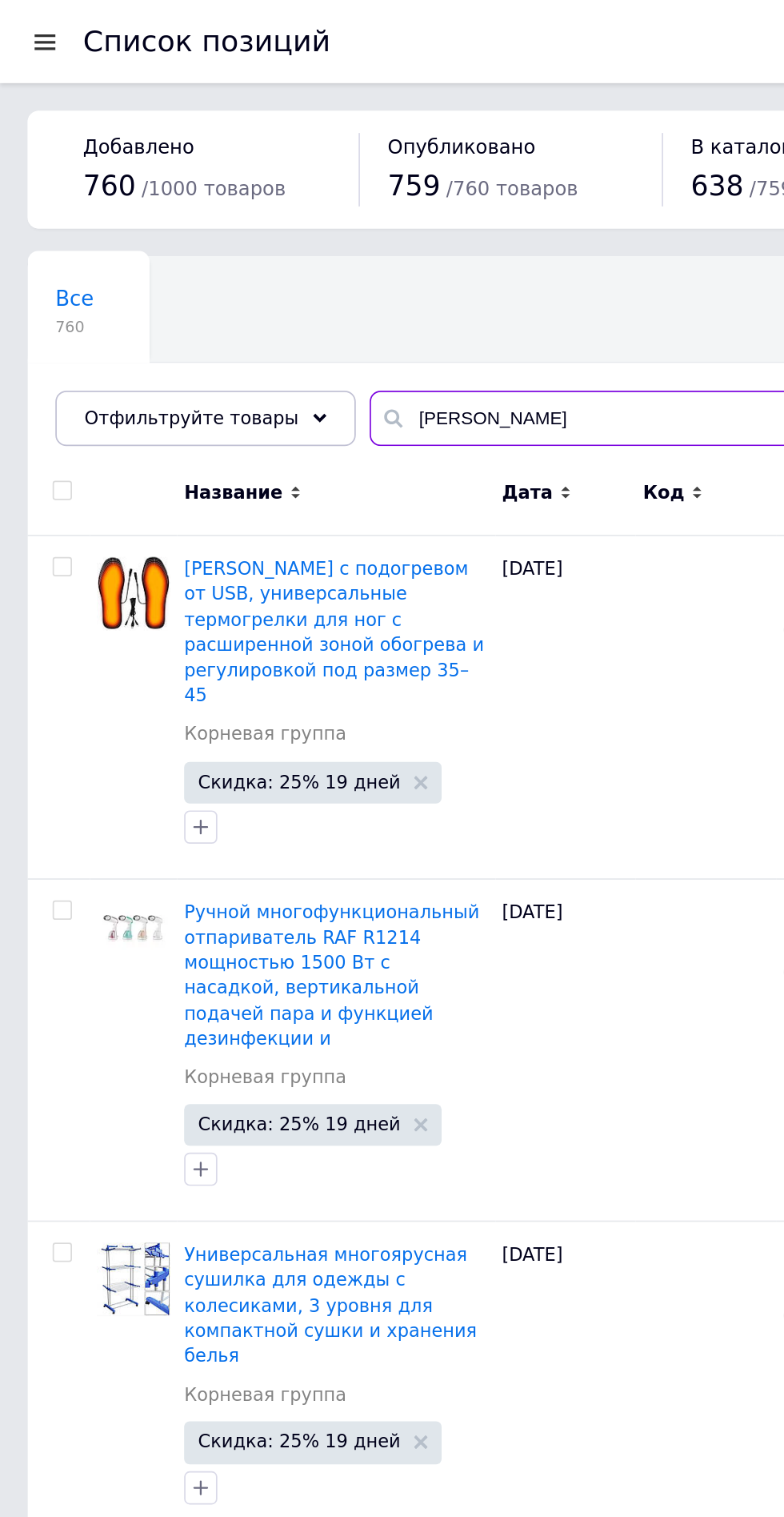
type input "Power"
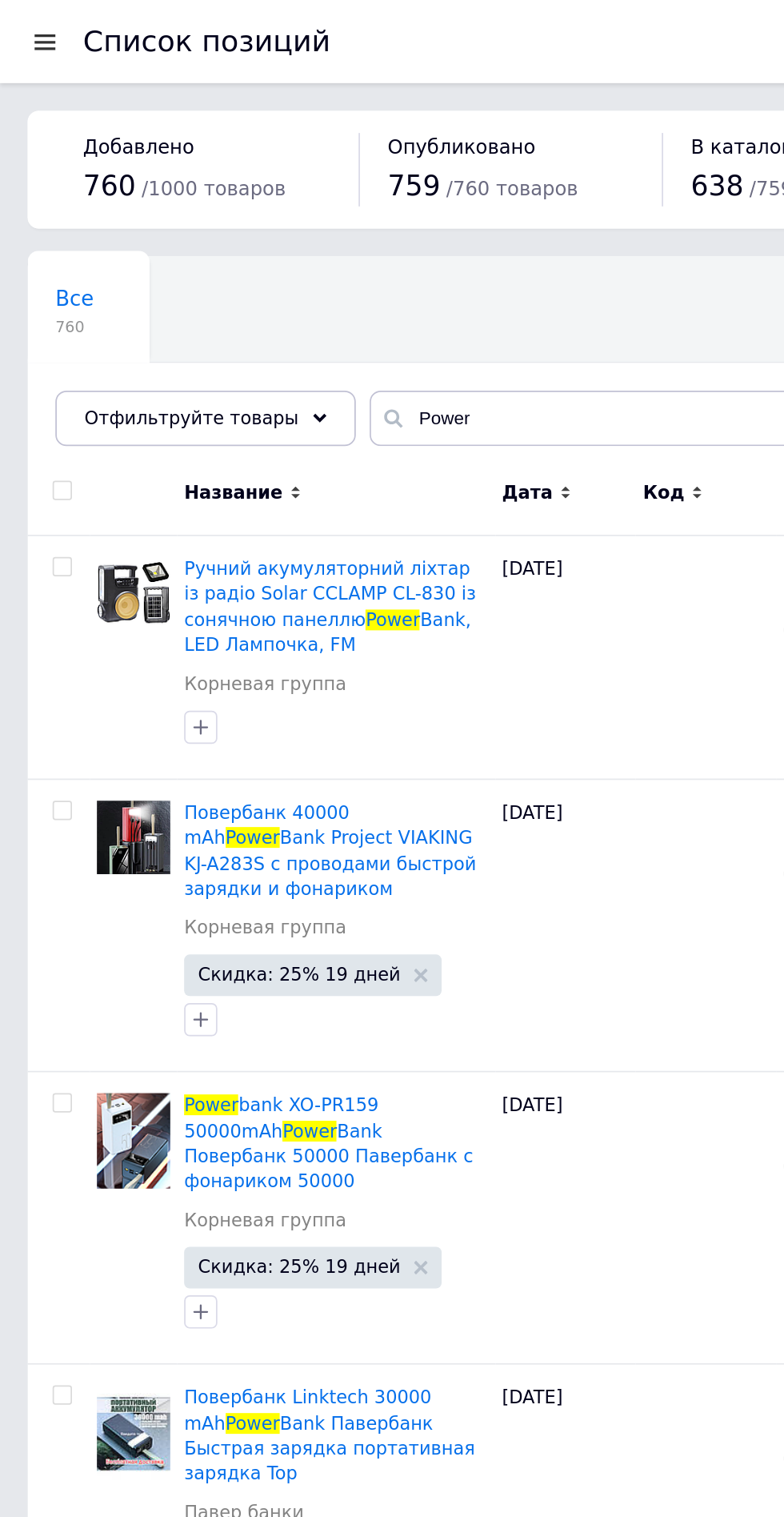
click at [27, 19] on div at bounding box center [26, 24] width 20 height 15
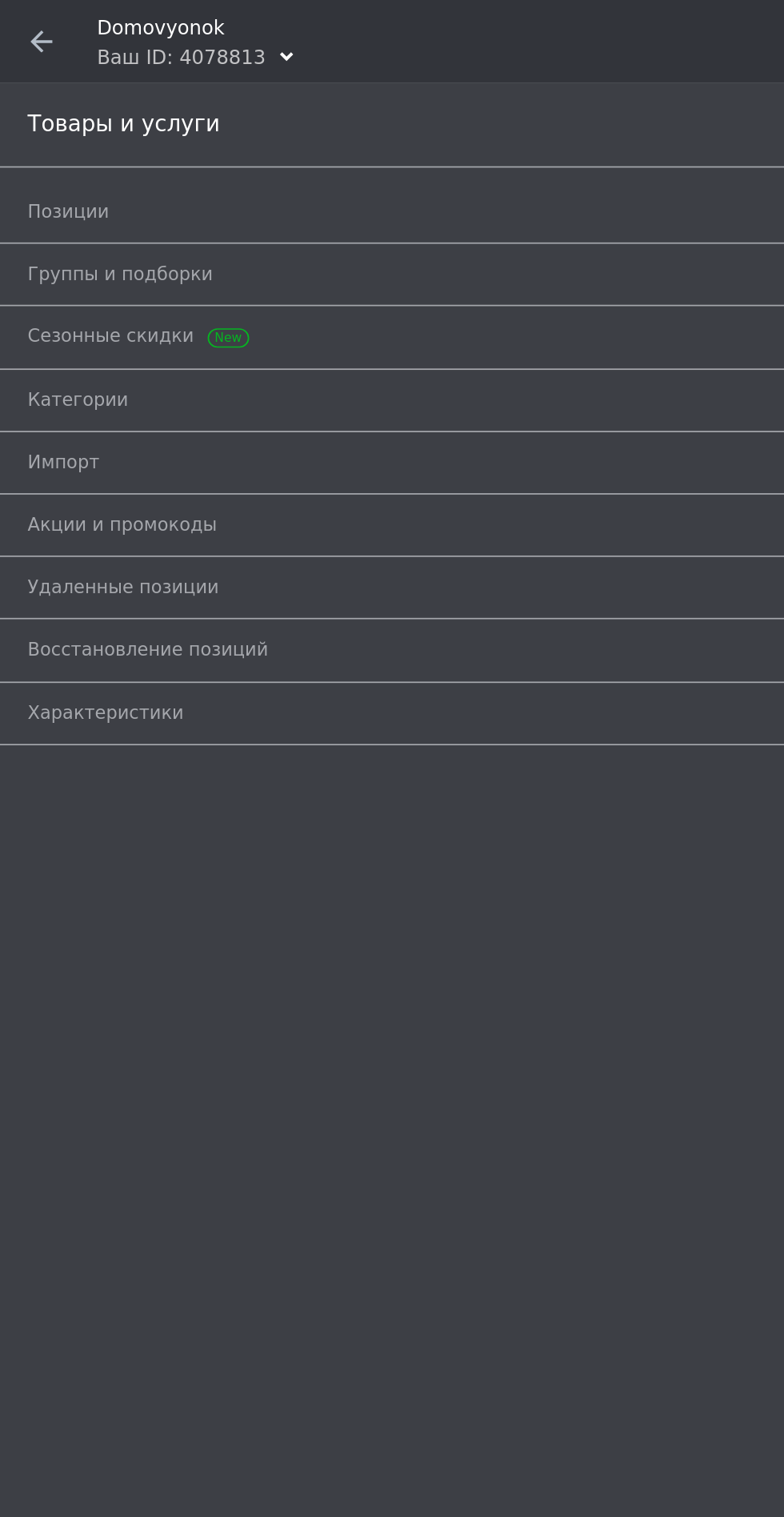
click at [140, 32] on div "Ваш ID: 4078813" at bounding box center [104, 33] width 98 height 16
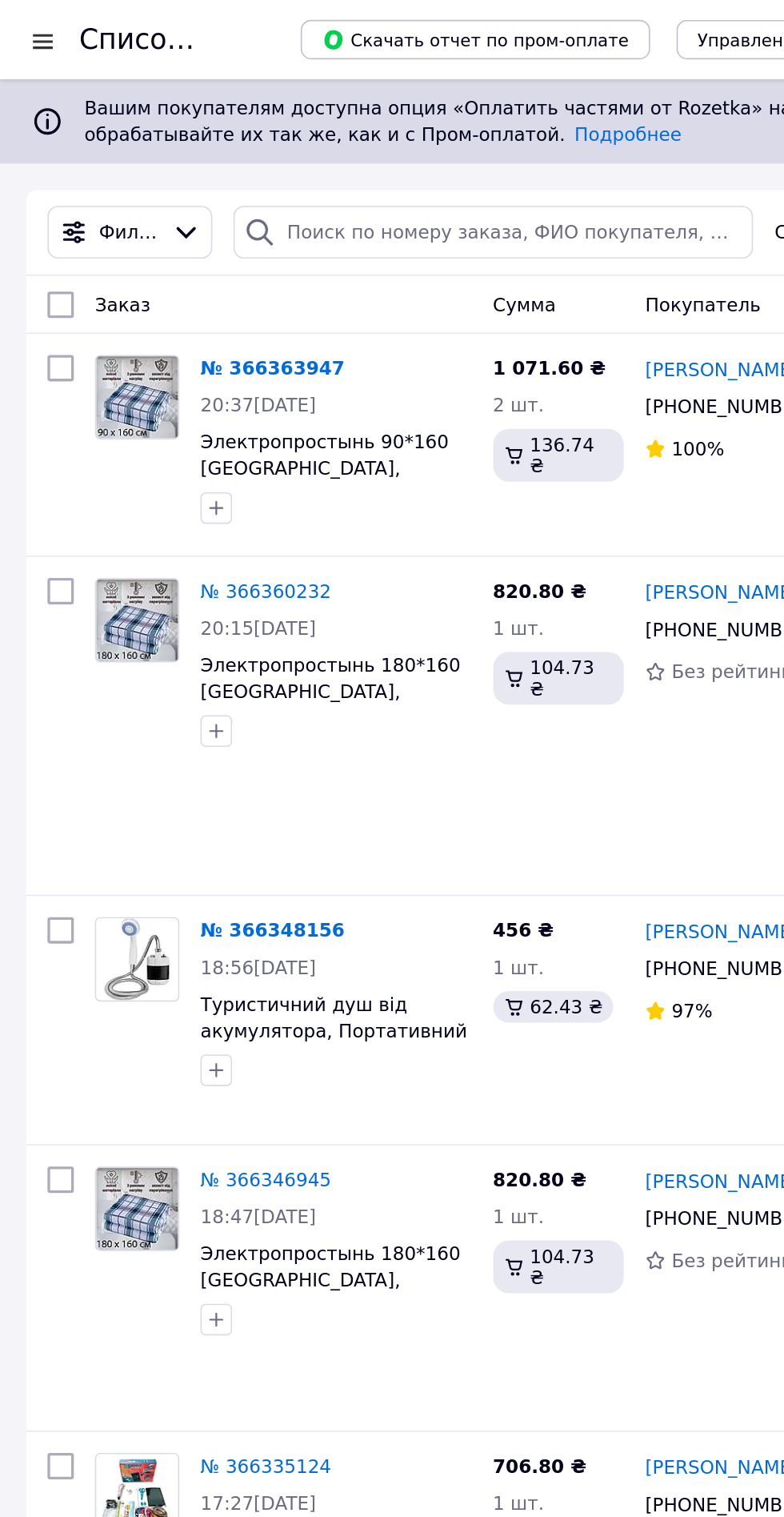
click at [19, 26] on div at bounding box center [26, 25] width 20 height 16
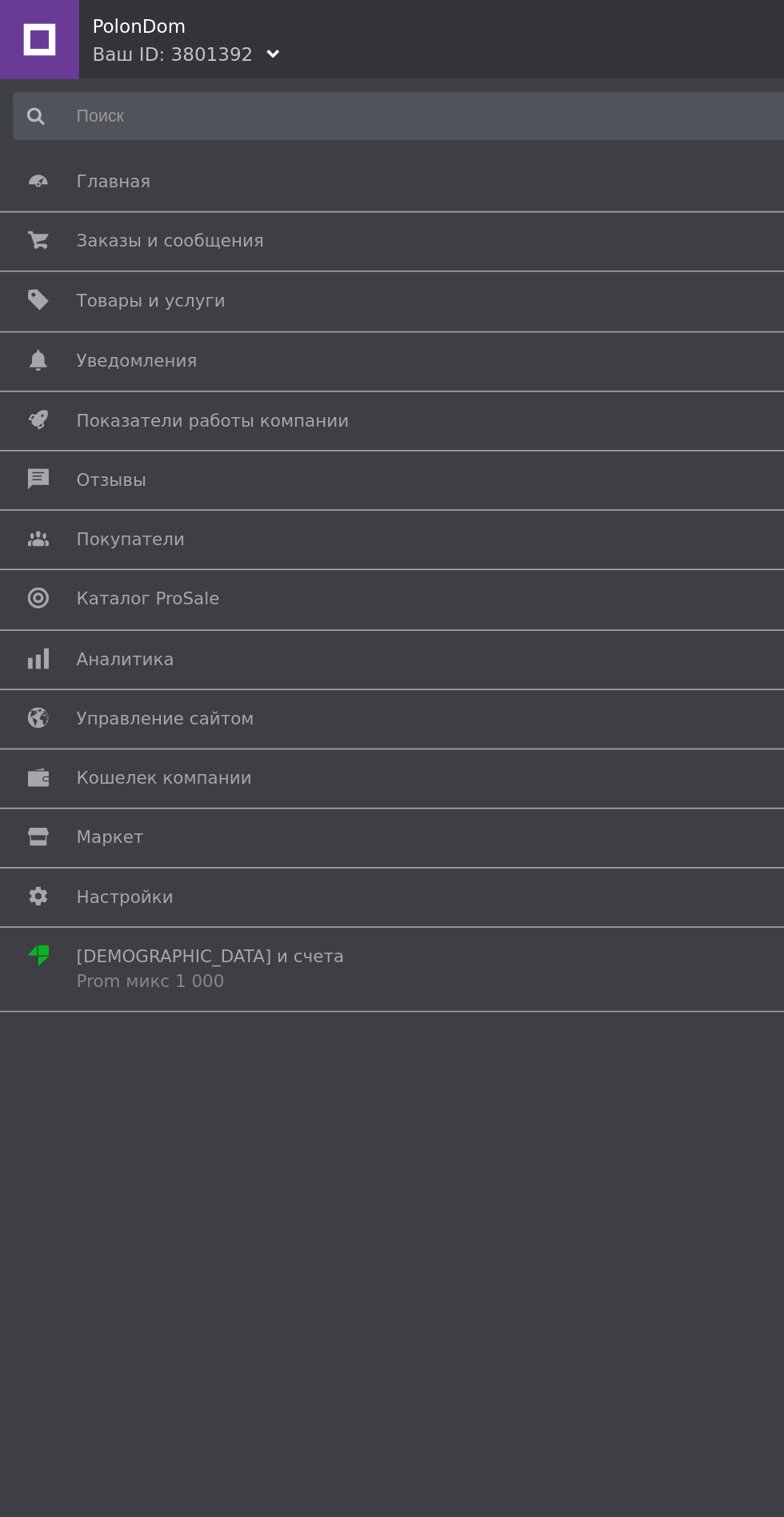
click at [75, 181] on span "Товары и услуги" at bounding box center [92, 182] width 91 height 15
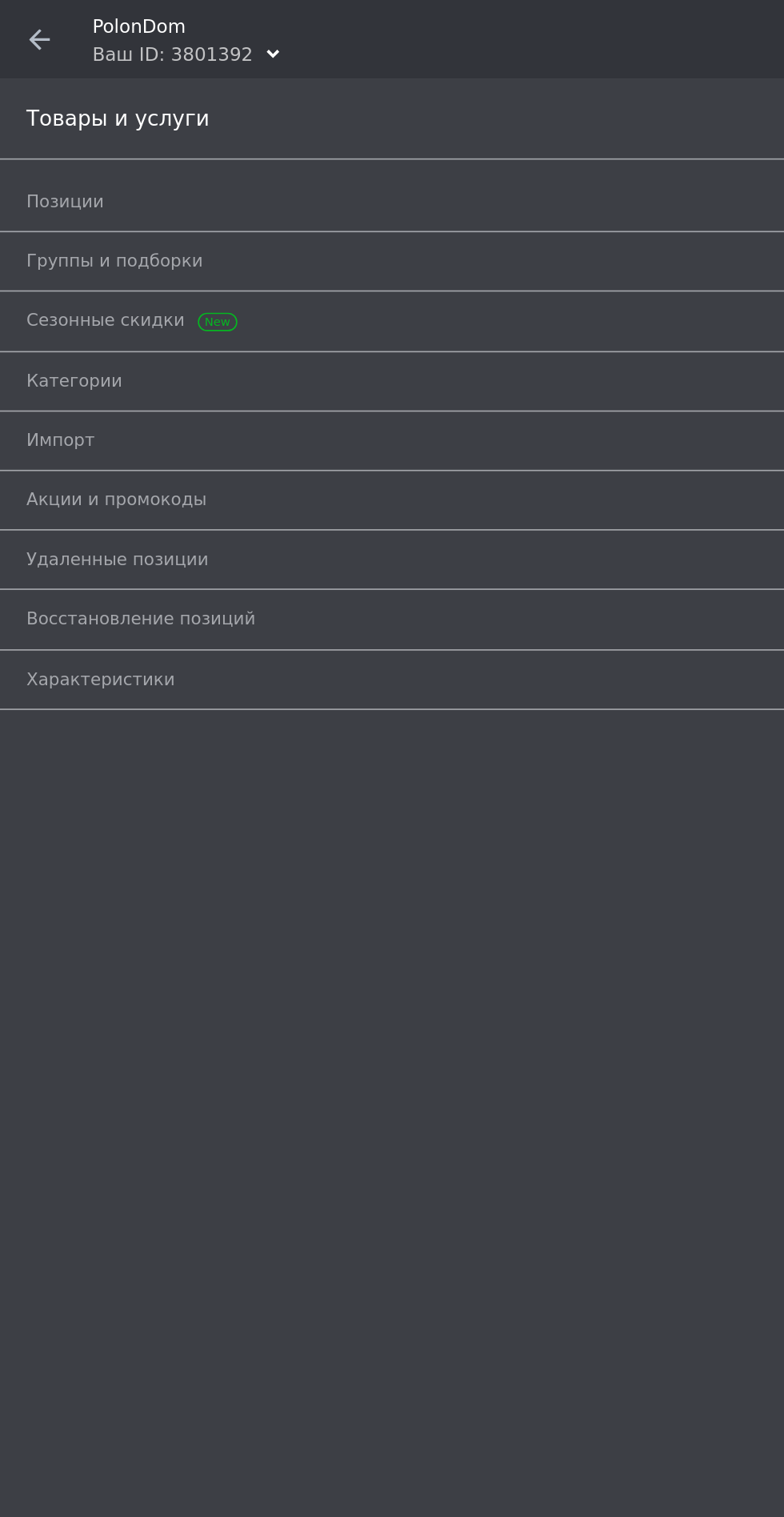
click at [35, 126] on span "Позиции" at bounding box center [39, 122] width 47 height 15
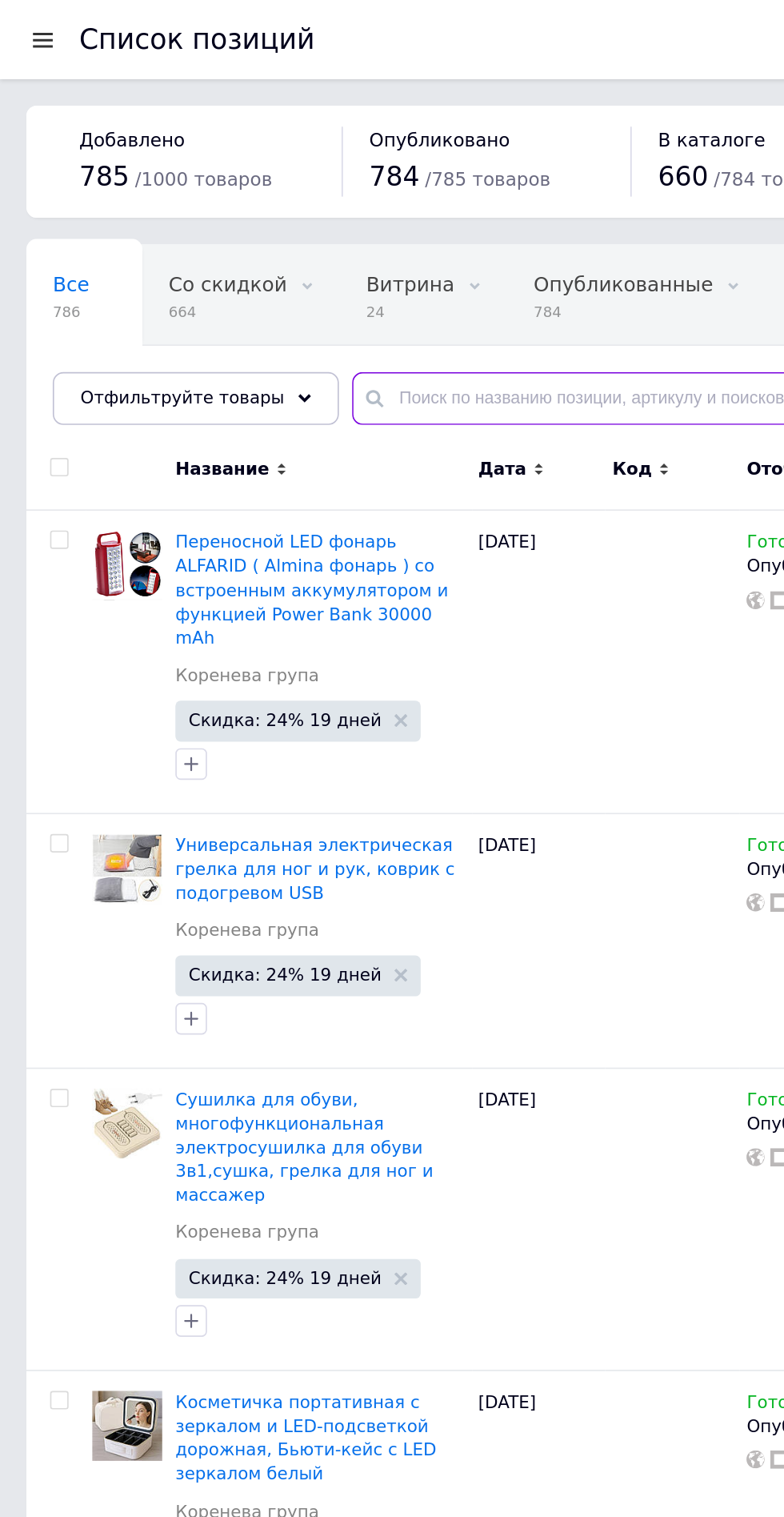
click at [241, 253] on input "text" at bounding box center [483, 241] width 538 height 32
type input "Power"
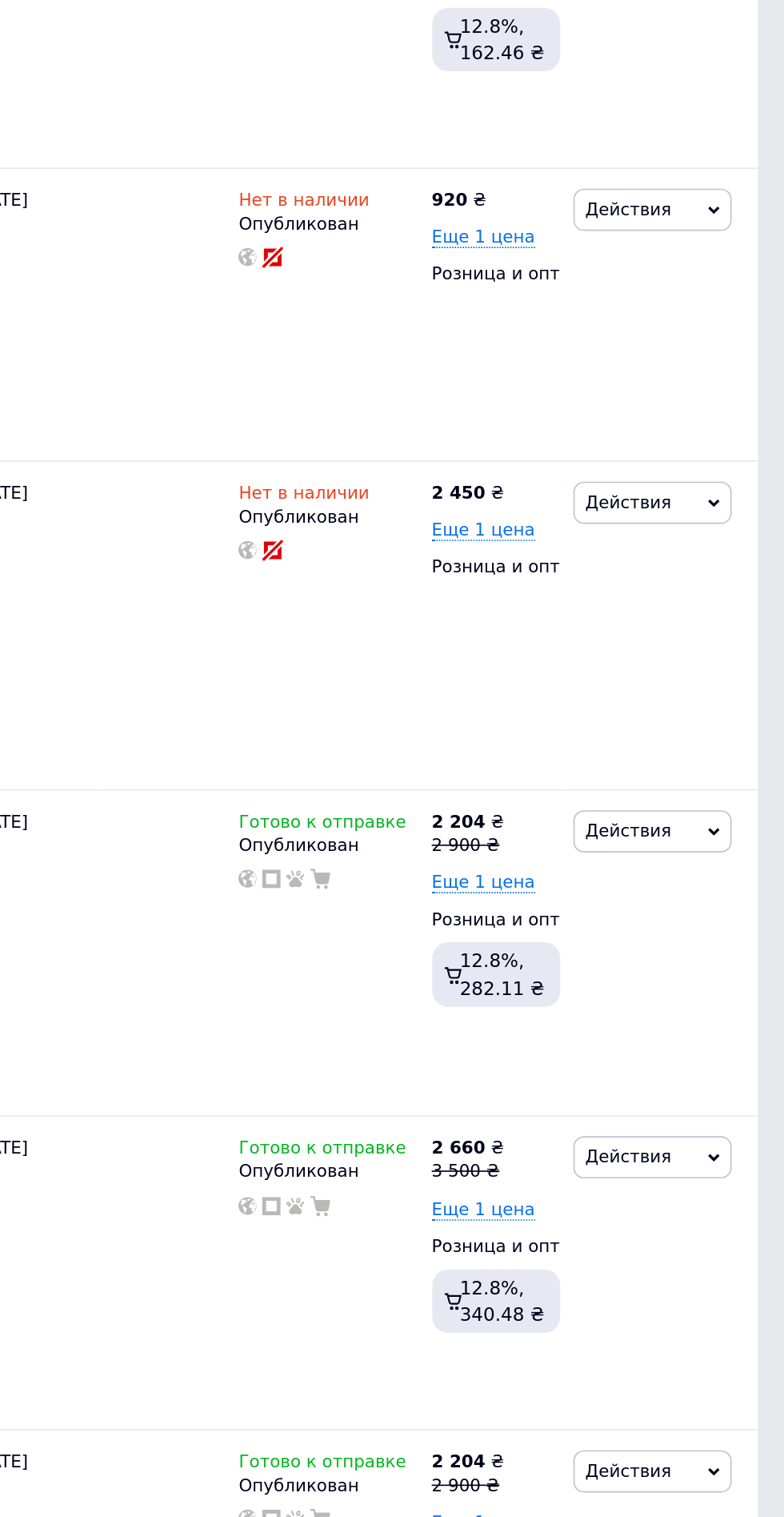
scroll to position [849, 0]
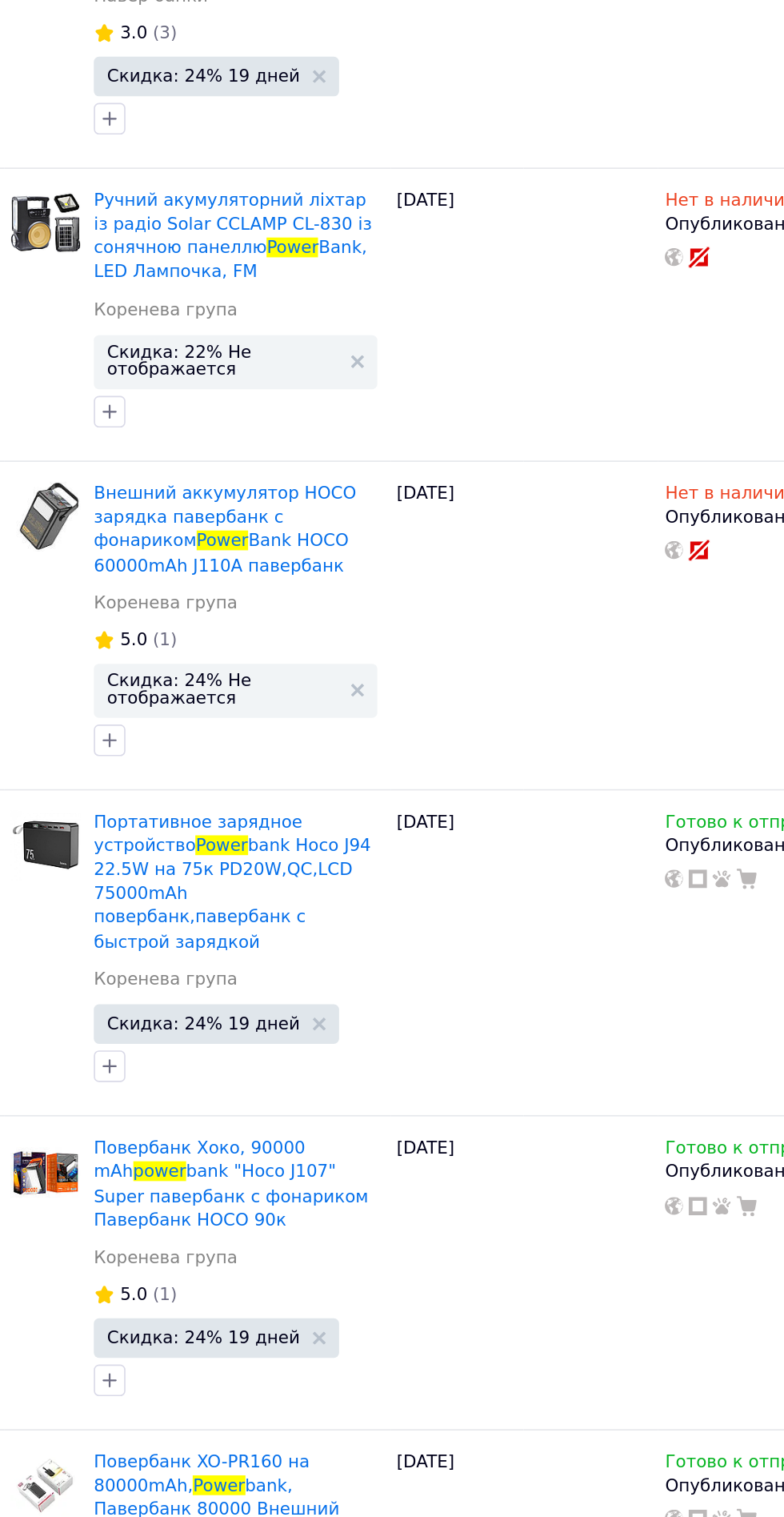
click at [163, 993] on span "Портативное зарядное устройство" at bounding box center [169, 1006] width 127 height 27
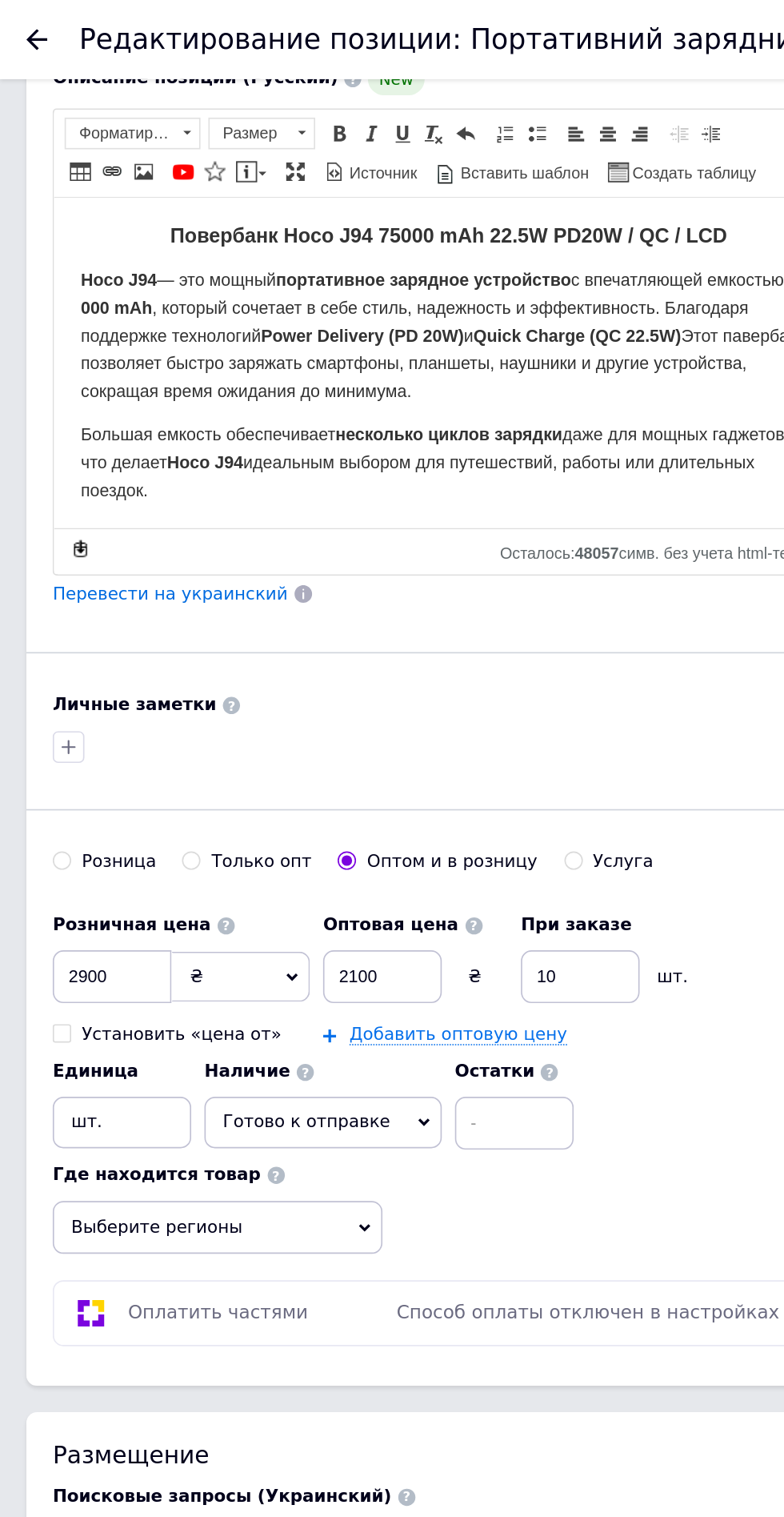
scroll to position [753, 0]
click at [82, 576] on input "2900" at bounding box center [68, 592] width 72 height 32
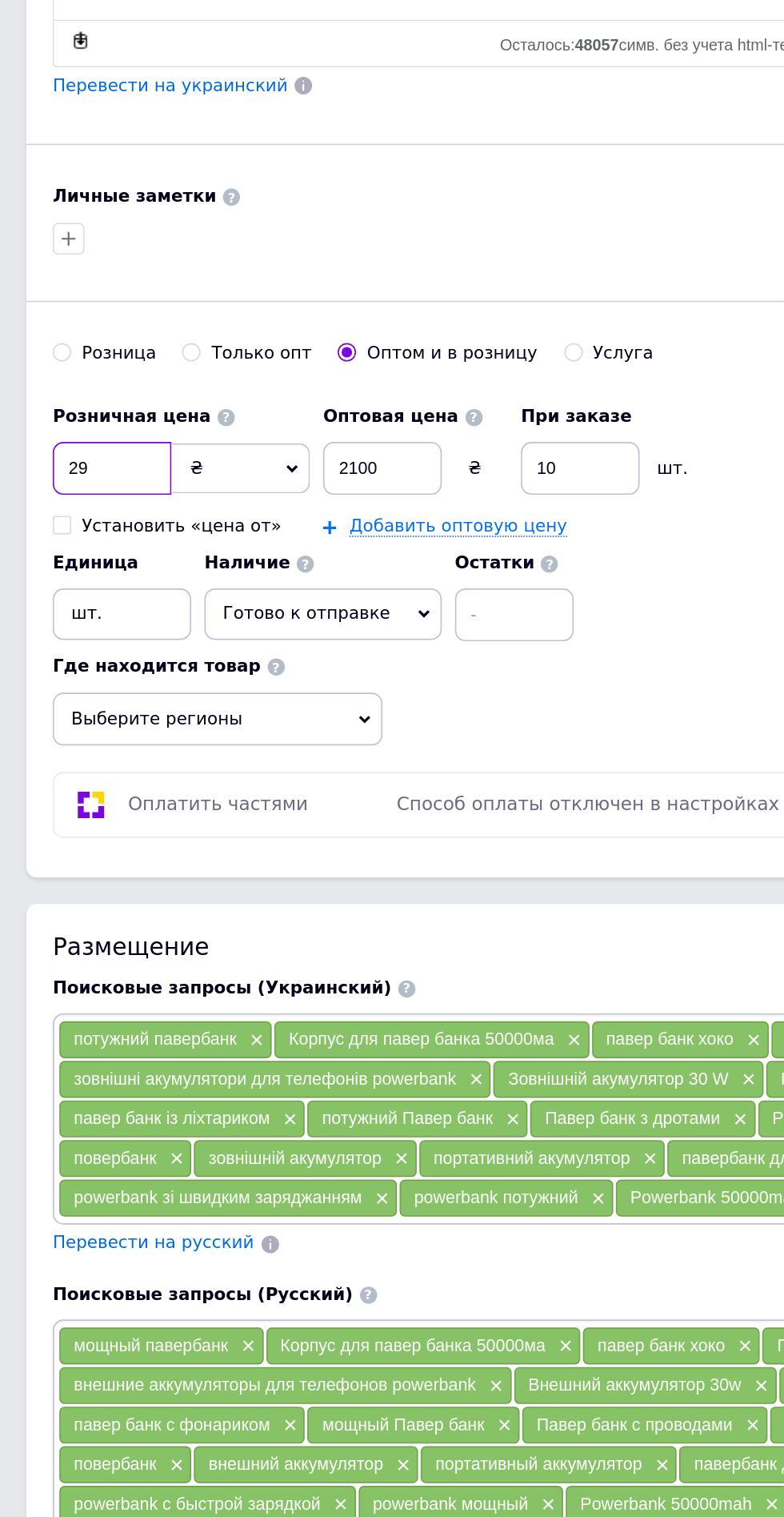
type input "2"
type input "3200"
click at [236, 576] on input "2100" at bounding box center [232, 592] width 72 height 32
type input "2300"
click at [68, 576] on input "3200" at bounding box center [68, 592] width 72 height 32
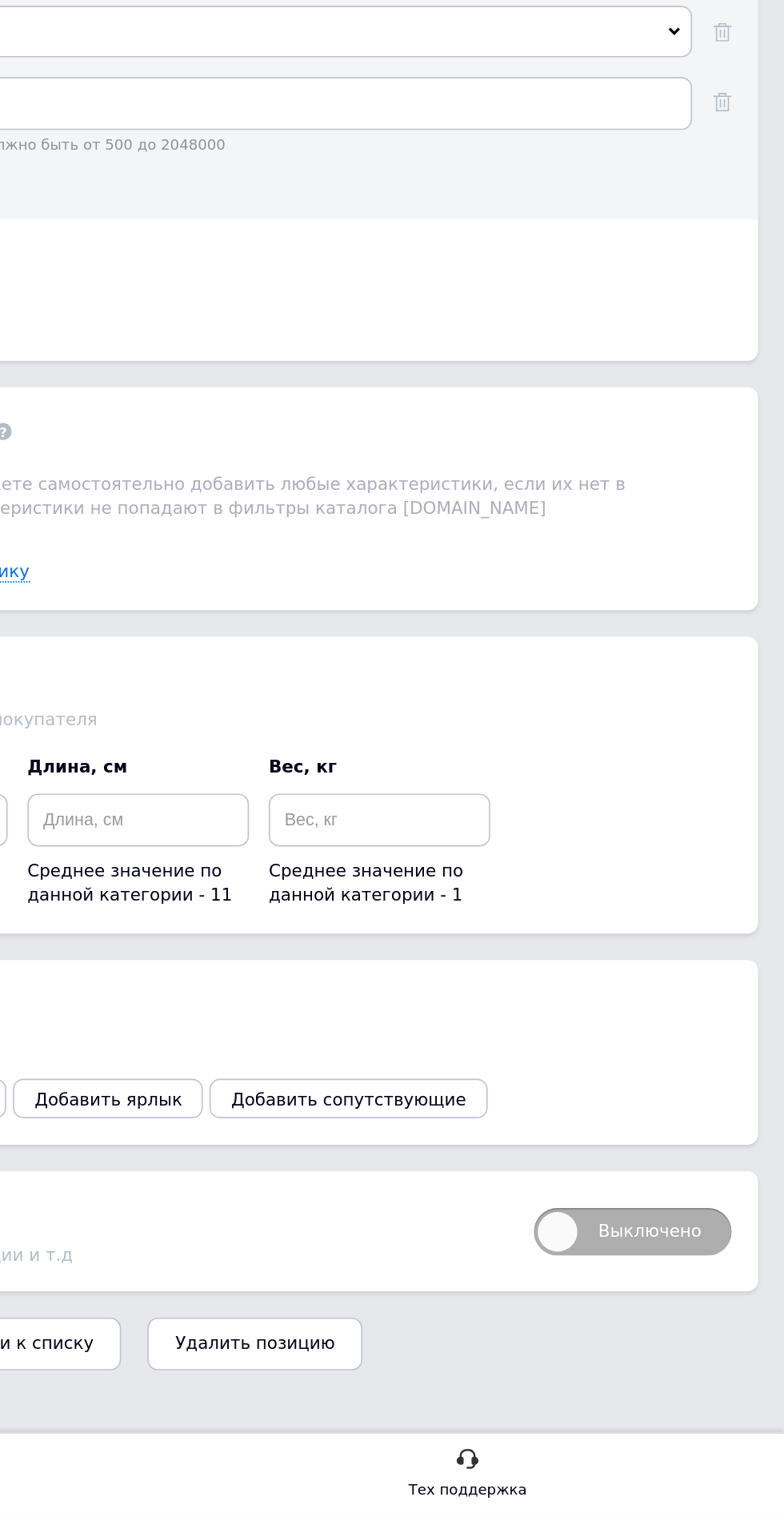
scroll to position [1806, 0]
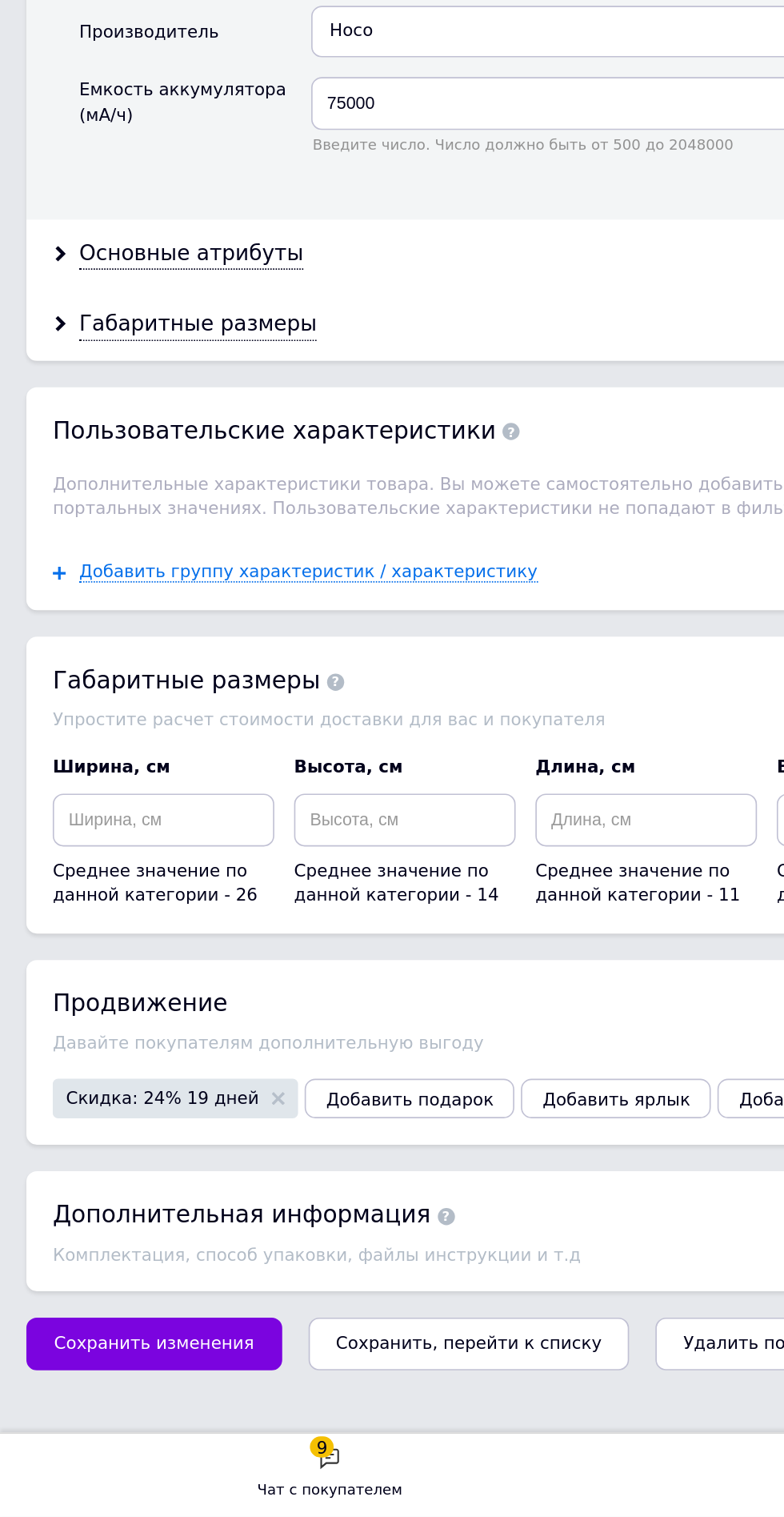
type input "3300"
click at [76, 1406] on span "Сохранить изменения" at bounding box center [93, 1412] width 122 height 12
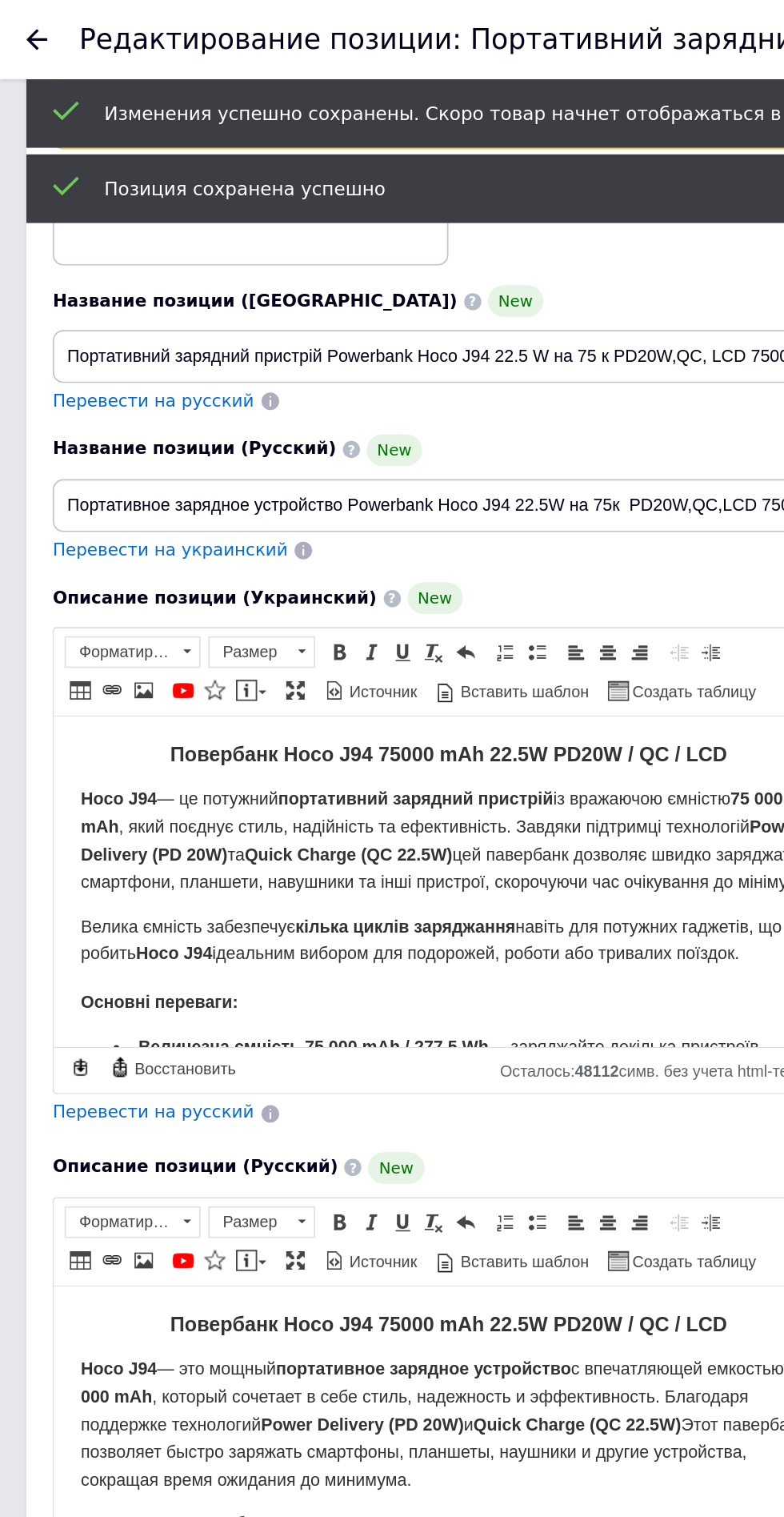
scroll to position [0, 0]
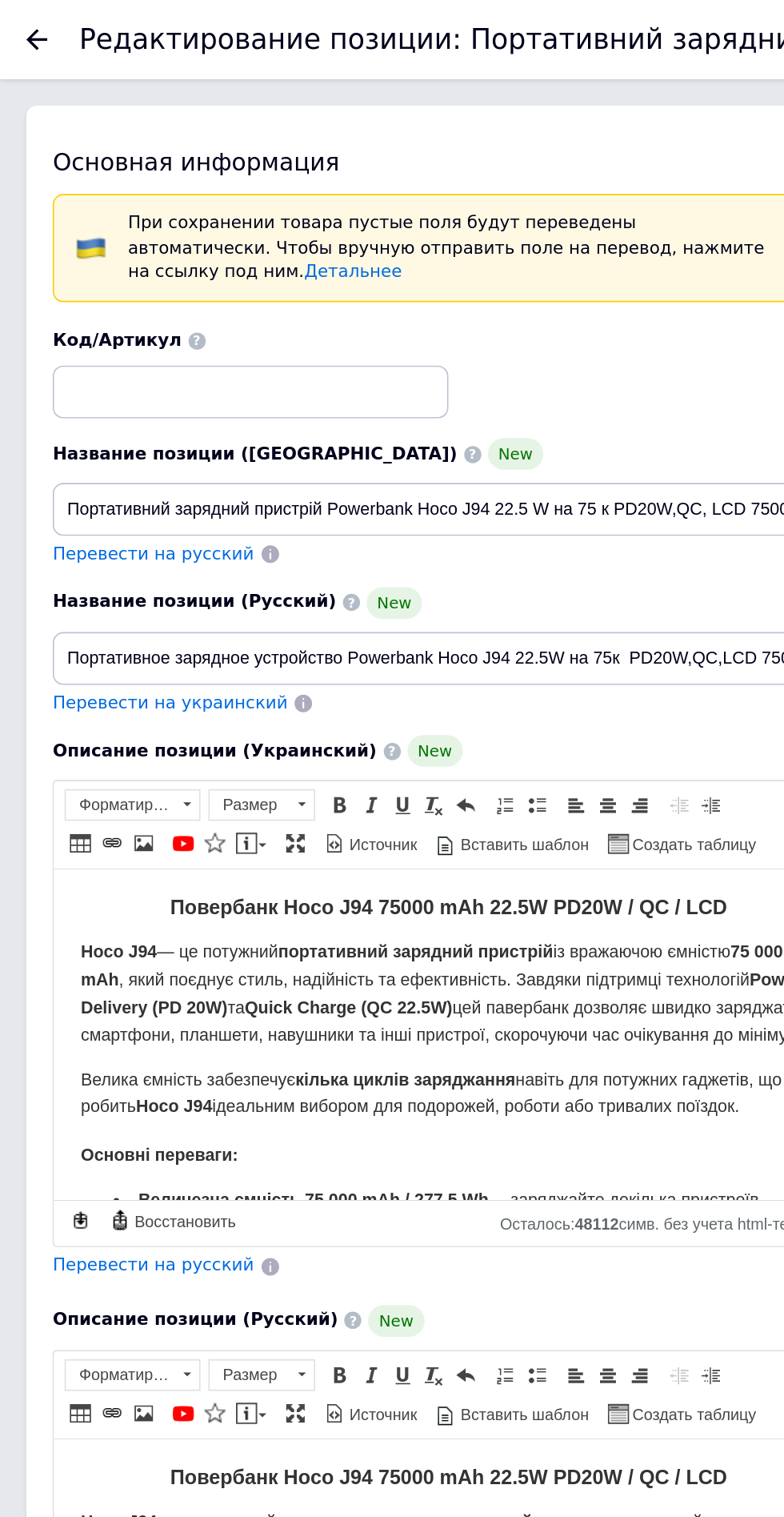
click at [16, 26] on icon at bounding box center [22, 24] width 13 height 13
